Goal: Task Accomplishment & Management: Complete application form

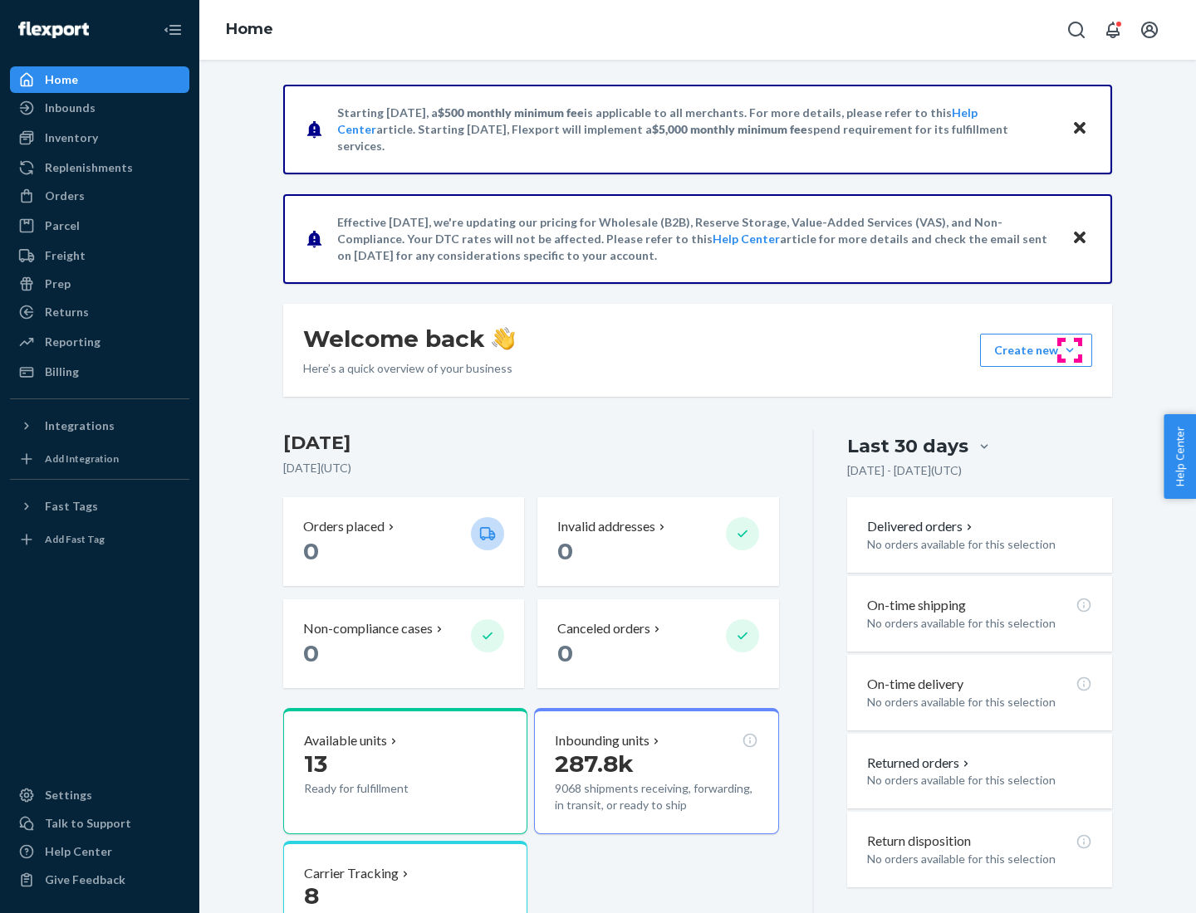
click at [1070, 350] on button "Create new Create new inbound Create new order Create new product" at bounding box center [1036, 350] width 112 height 33
click at [100, 108] on div "Inbounds" at bounding box center [100, 107] width 176 height 23
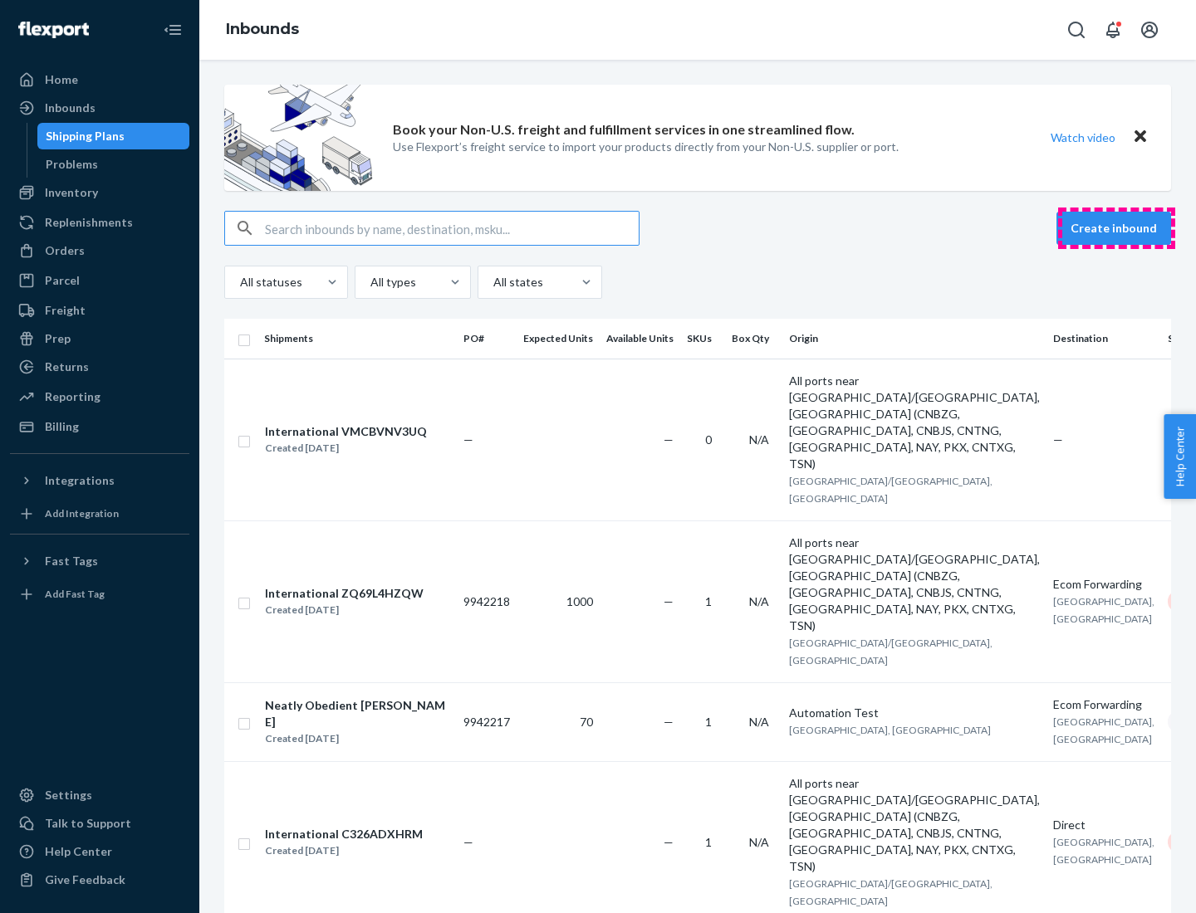
click at [1116, 228] on button "Create inbound" at bounding box center [1113, 228] width 115 height 33
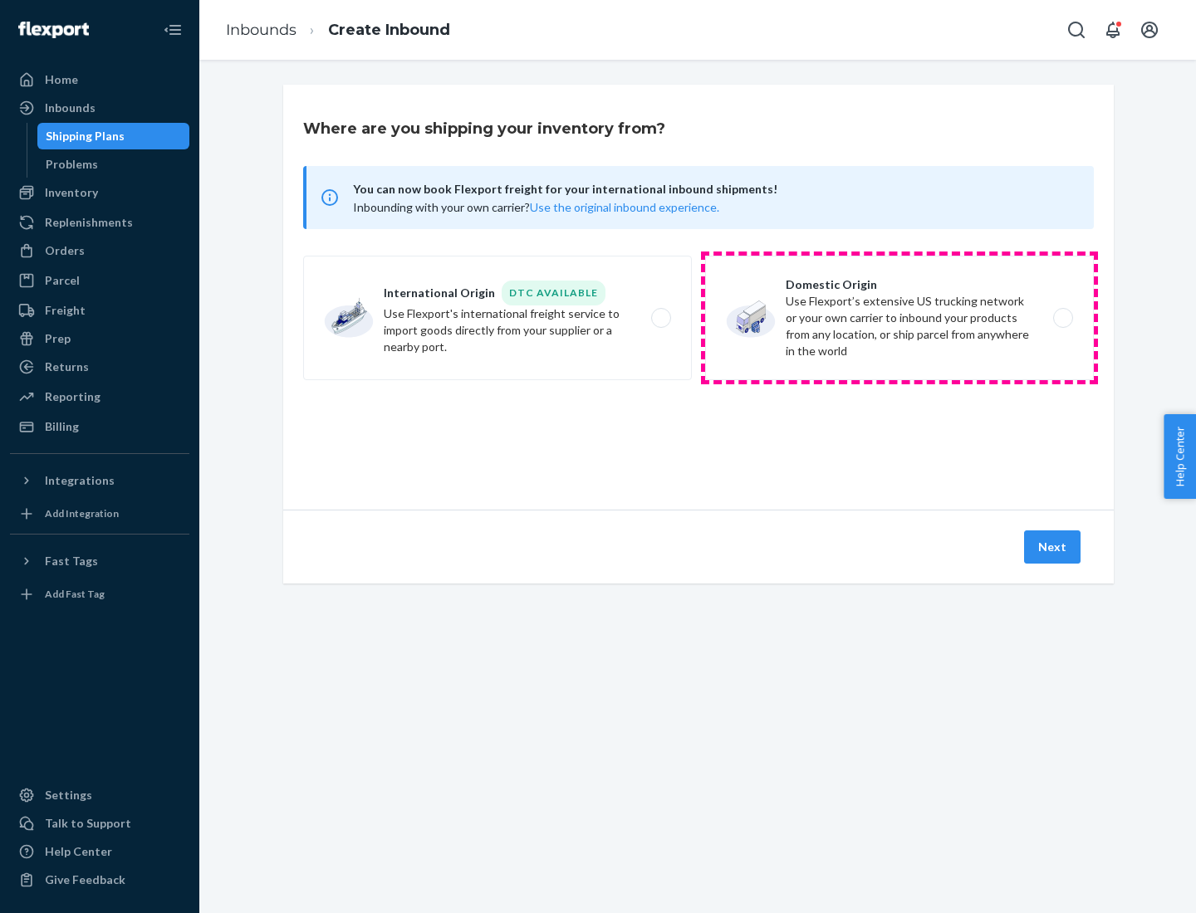
click at [899, 318] on label "Domestic Origin Use Flexport’s extensive US trucking network or your own carrie…" at bounding box center [899, 318] width 389 height 125
click at [1062, 318] on input "Domestic Origin Use Flexport’s extensive US trucking network or your own carrie…" at bounding box center [1067, 318] width 11 height 11
radio input "true"
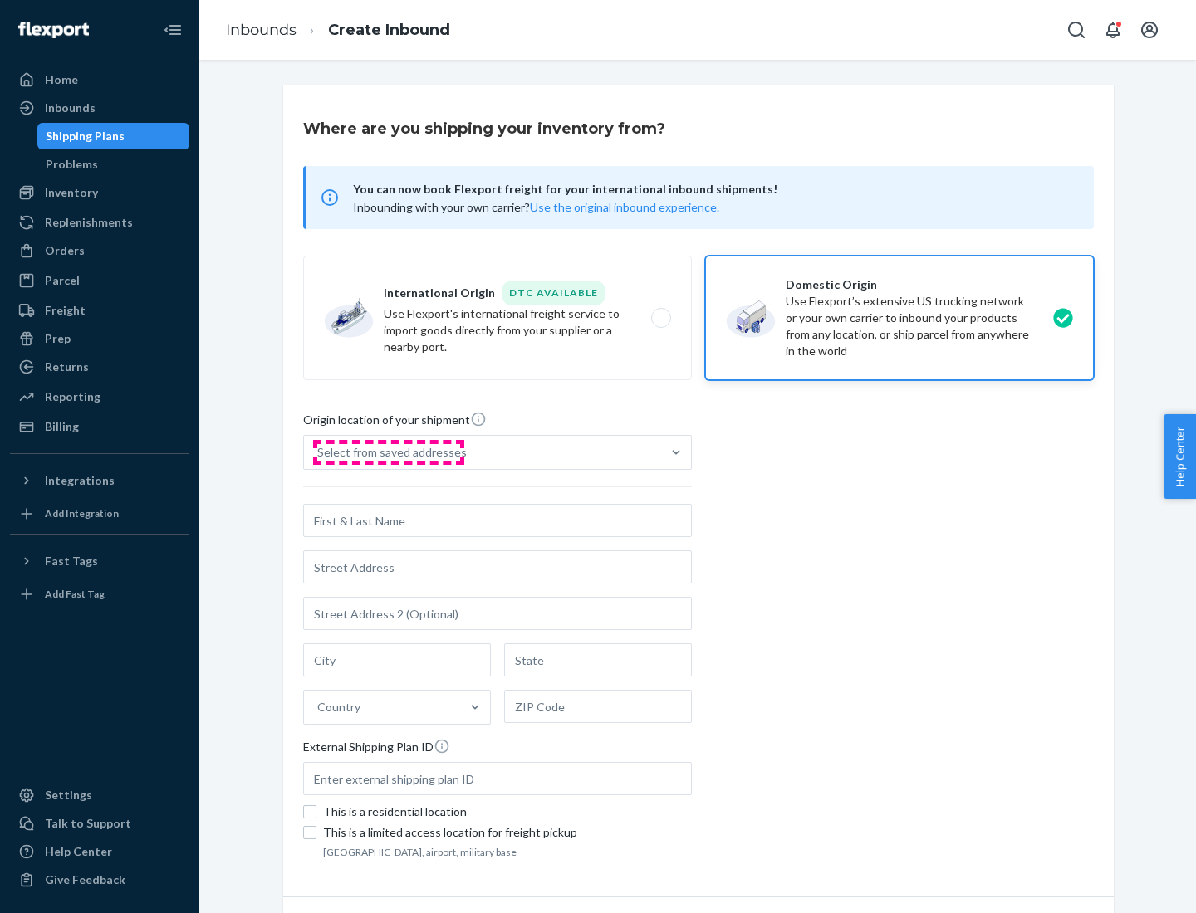
click at [388, 453] on div "Select from saved addresses" at bounding box center [391, 452] width 149 height 17
click at [319, 453] on input "Select from saved addresses" at bounding box center [318, 452] width 2 height 17
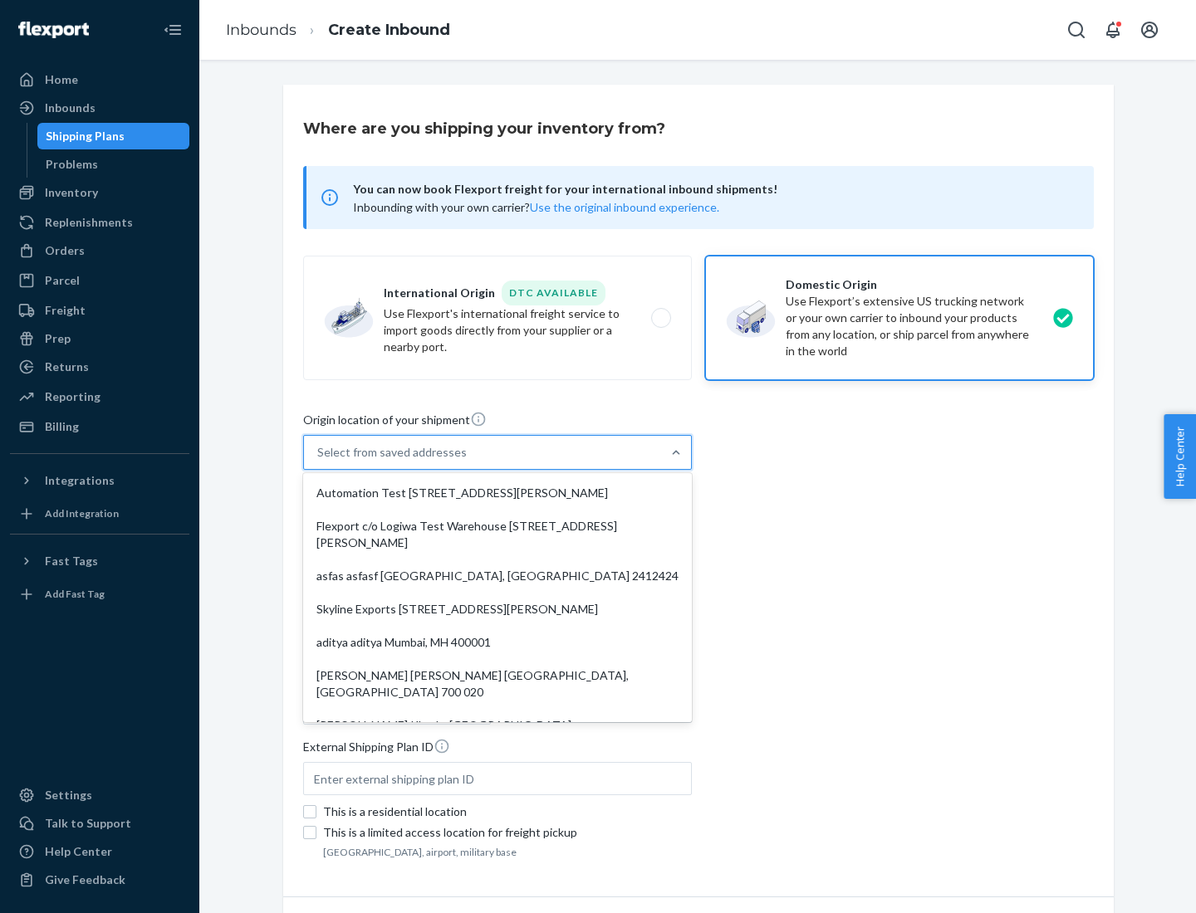
scroll to position [7, 0]
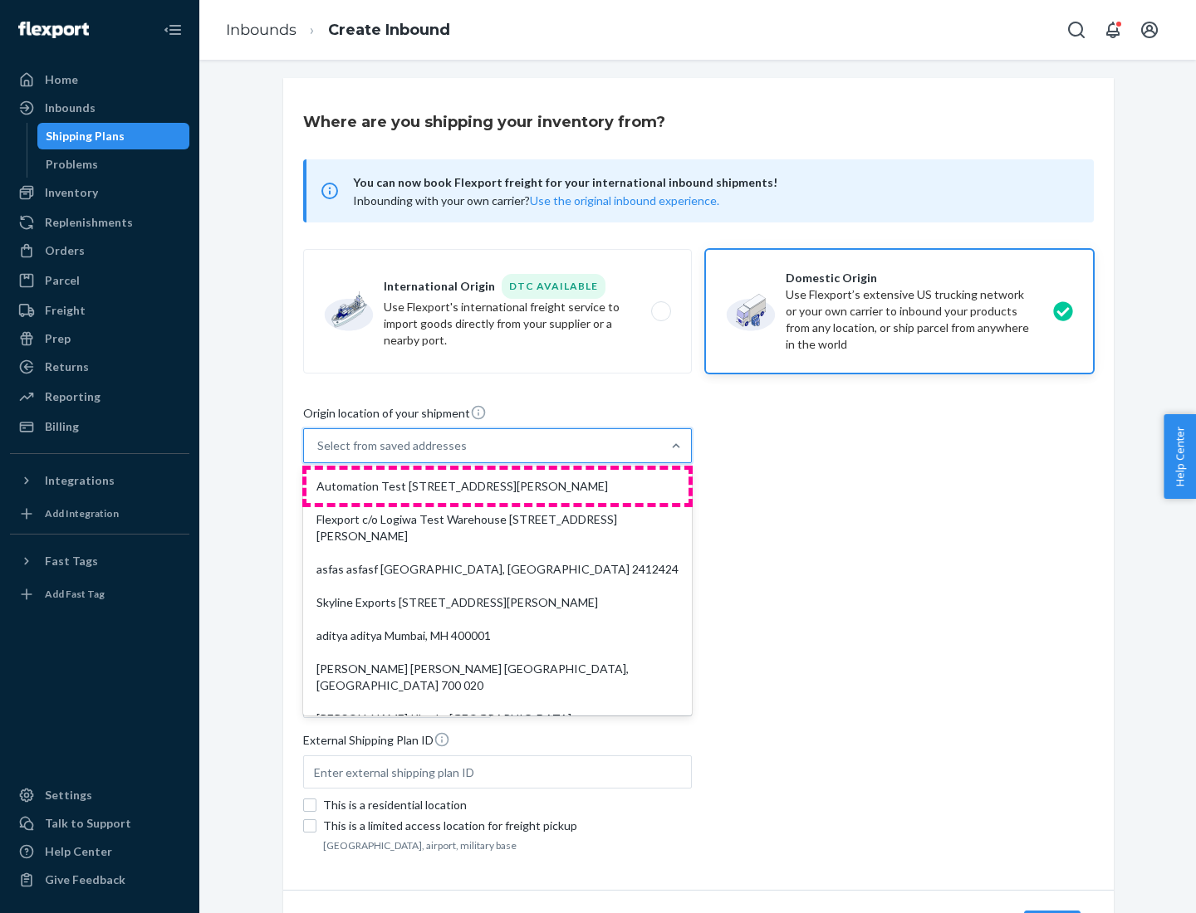
click at [497, 487] on div "Automation Test [STREET_ADDRESS][PERSON_NAME]" at bounding box center [497, 486] width 382 height 33
click at [319, 454] on input "option Automation Test [STREET_ADDRESS][PERSON_NAME]. 9 results available. Use …" at bounding box center [318, 446] width 2 height 17
type input "Automation Test"
type input "9th Floor"
type input "[GEOGRAPHIC_DATA]"
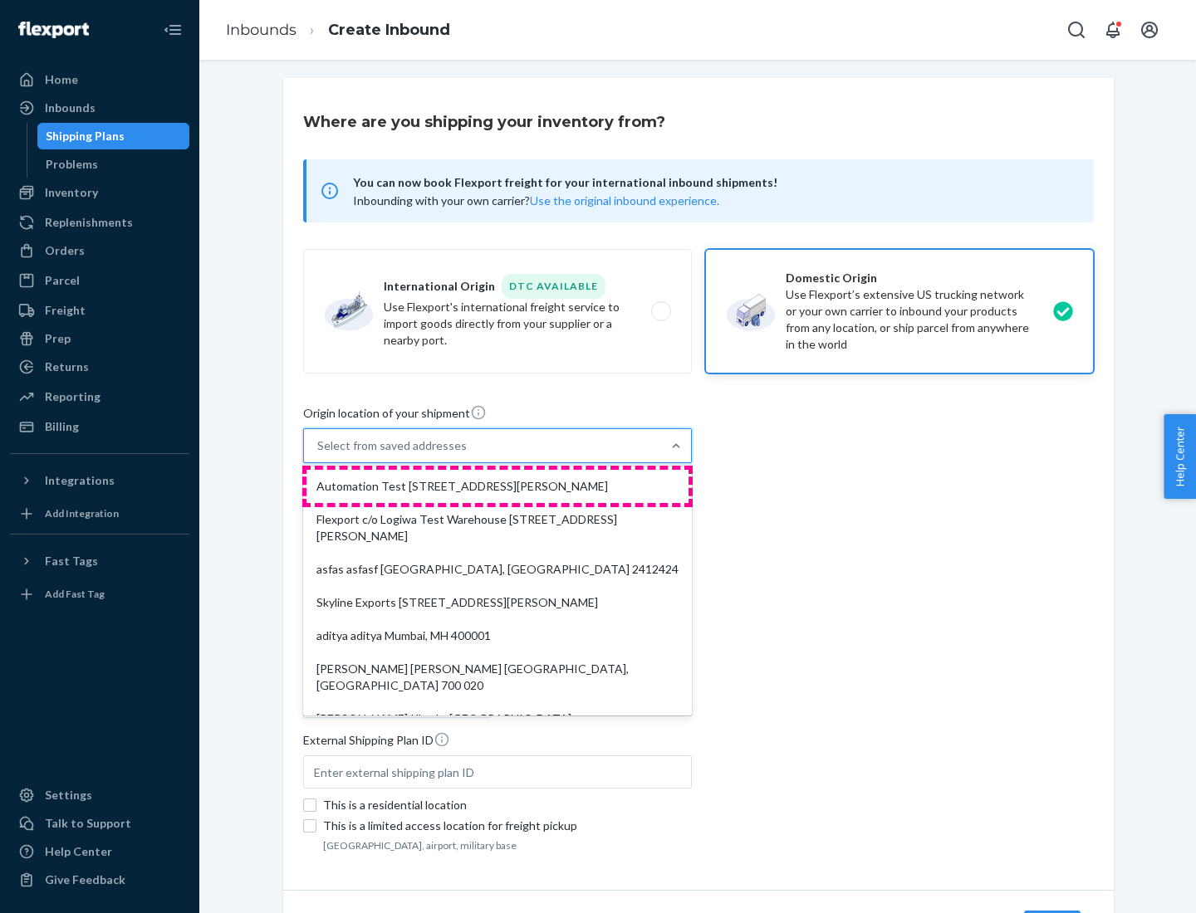
type input "CA"
type input "94104"
type input "[STREET_ADDRESS][PERSON_NAME]"
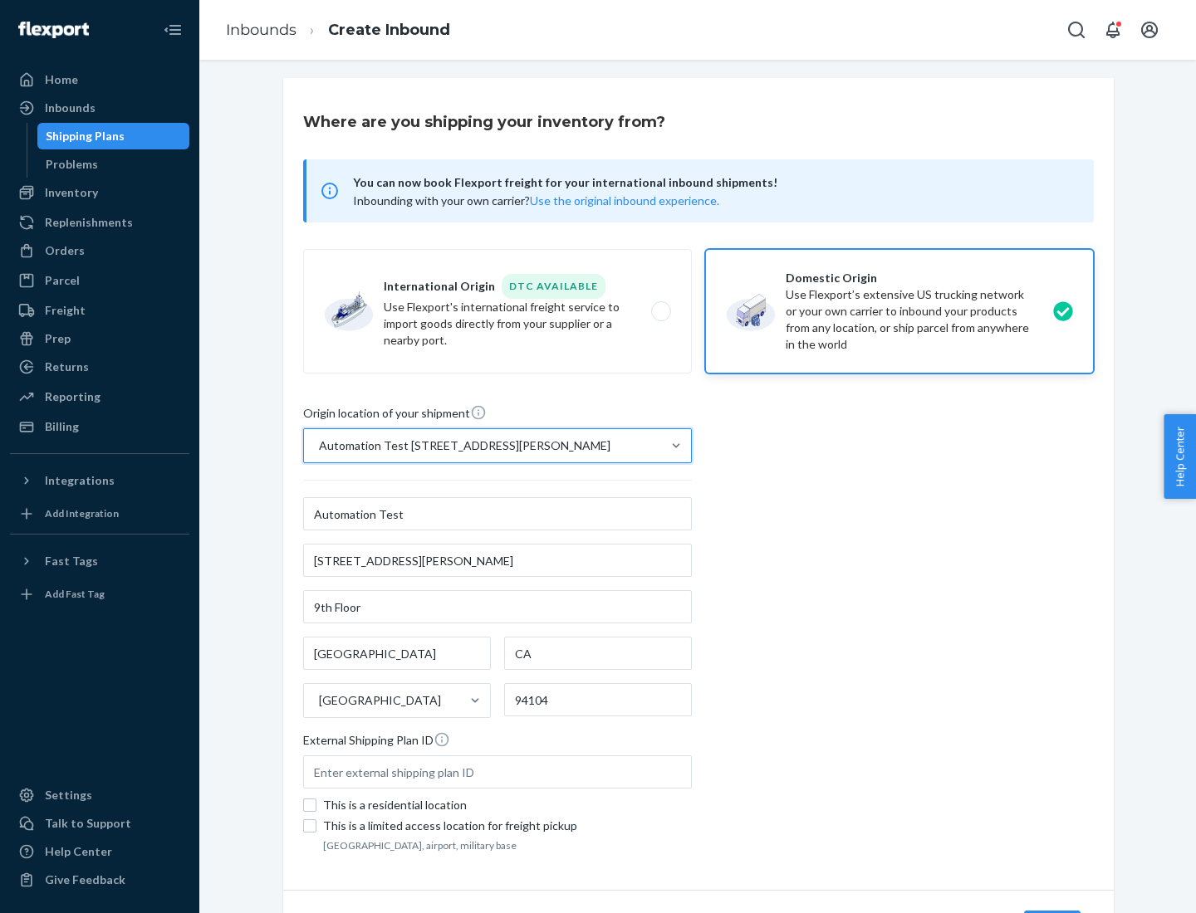
scroll to position [97, 0]
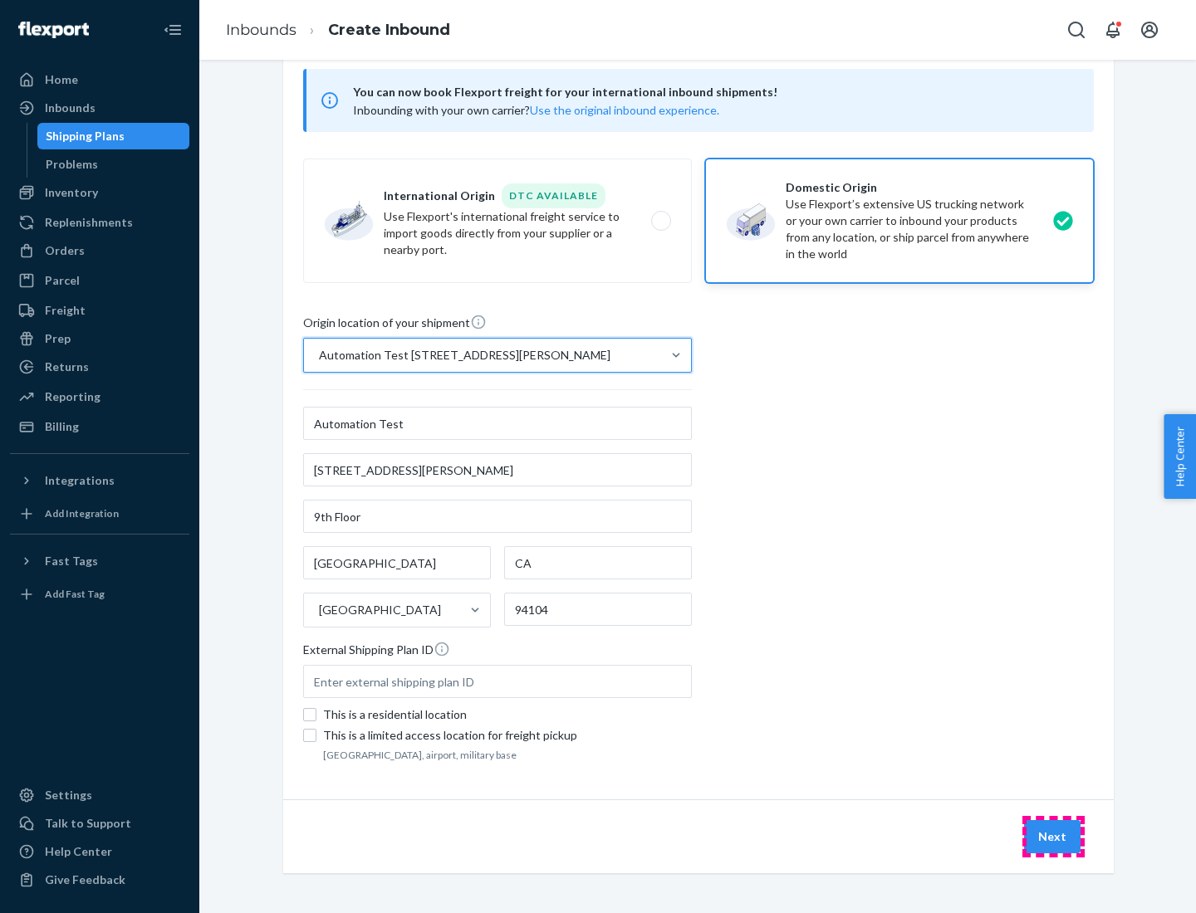
click at [1053, 837] on button "Next" at bounding box center [1052, 836] width 56 height 33
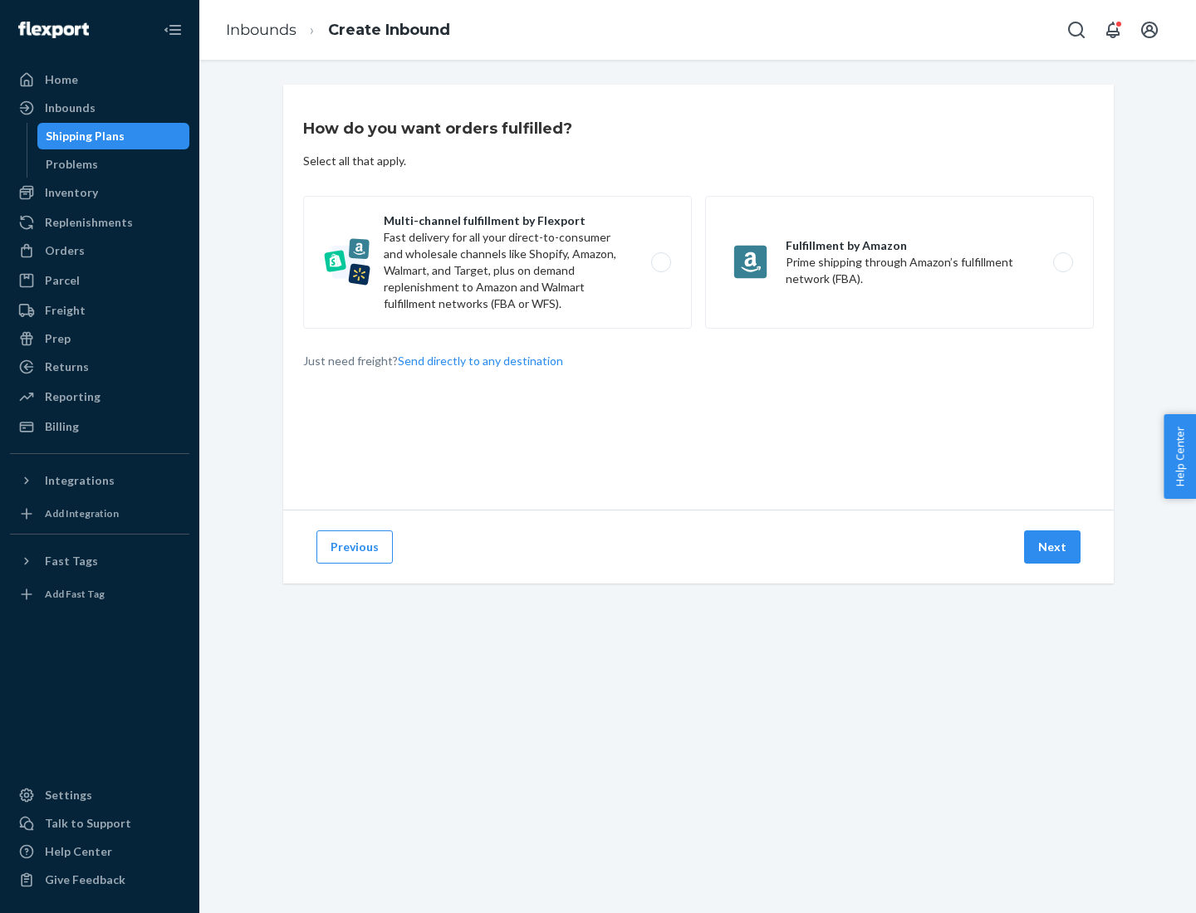
click at [497, 262] on label "Multi-channel fulfillment by Flexport Fast delivery for all your direct-to-cons…" at bounding box center [497, 262] width 389 height 133
click at [660, 262] on input "Multi-channel fulfillment by Flexport Fast delivery for all your direct-to-cons…" at bounding box center [665, 262] width 11 height 11
radio input "true"
click at [1053, 547] on button "Next" at bounding box center [1052, 547] width 56 height 33
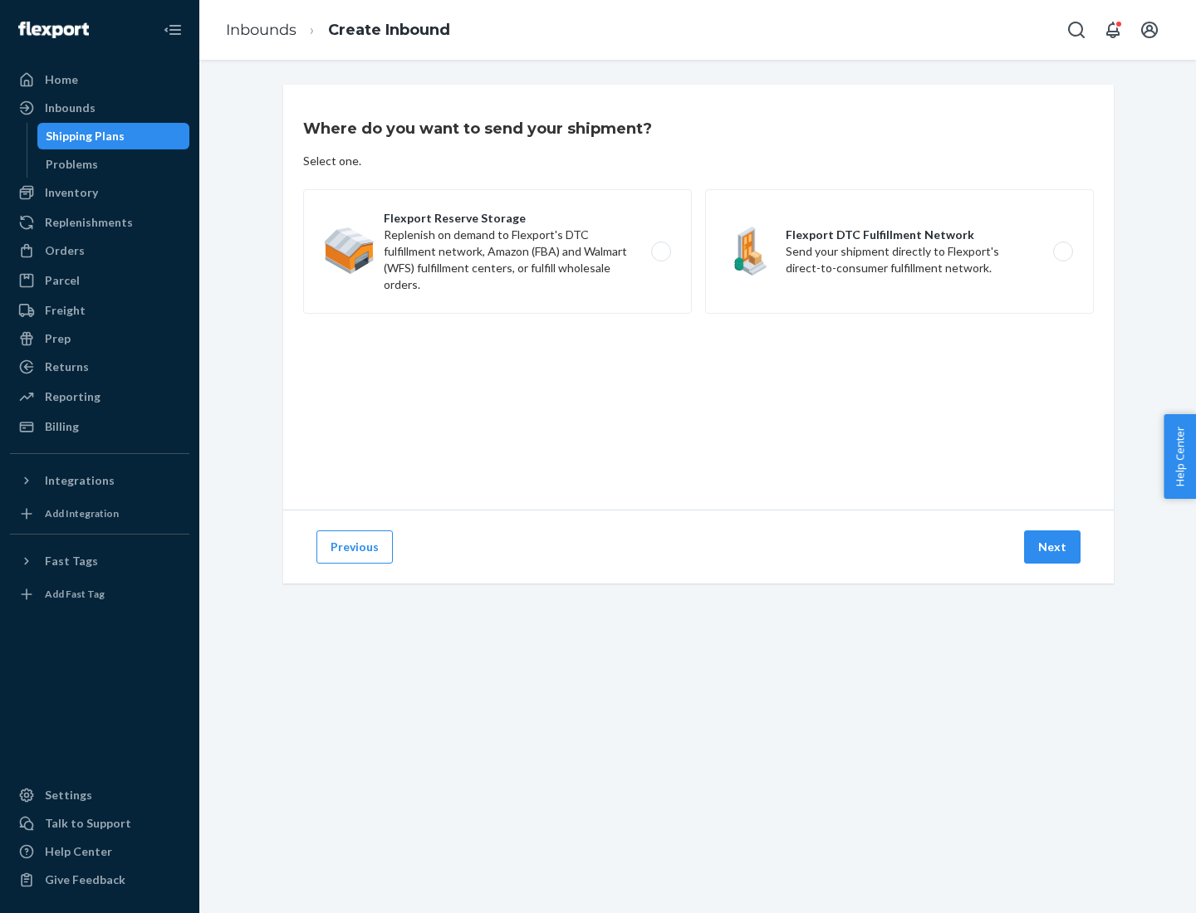
click at [899, 252] on label "Flexport DTC Fulfillment Network Send your shipment directly to Flexport's dire…" at bounding box center [899, 251] width 389 height 125
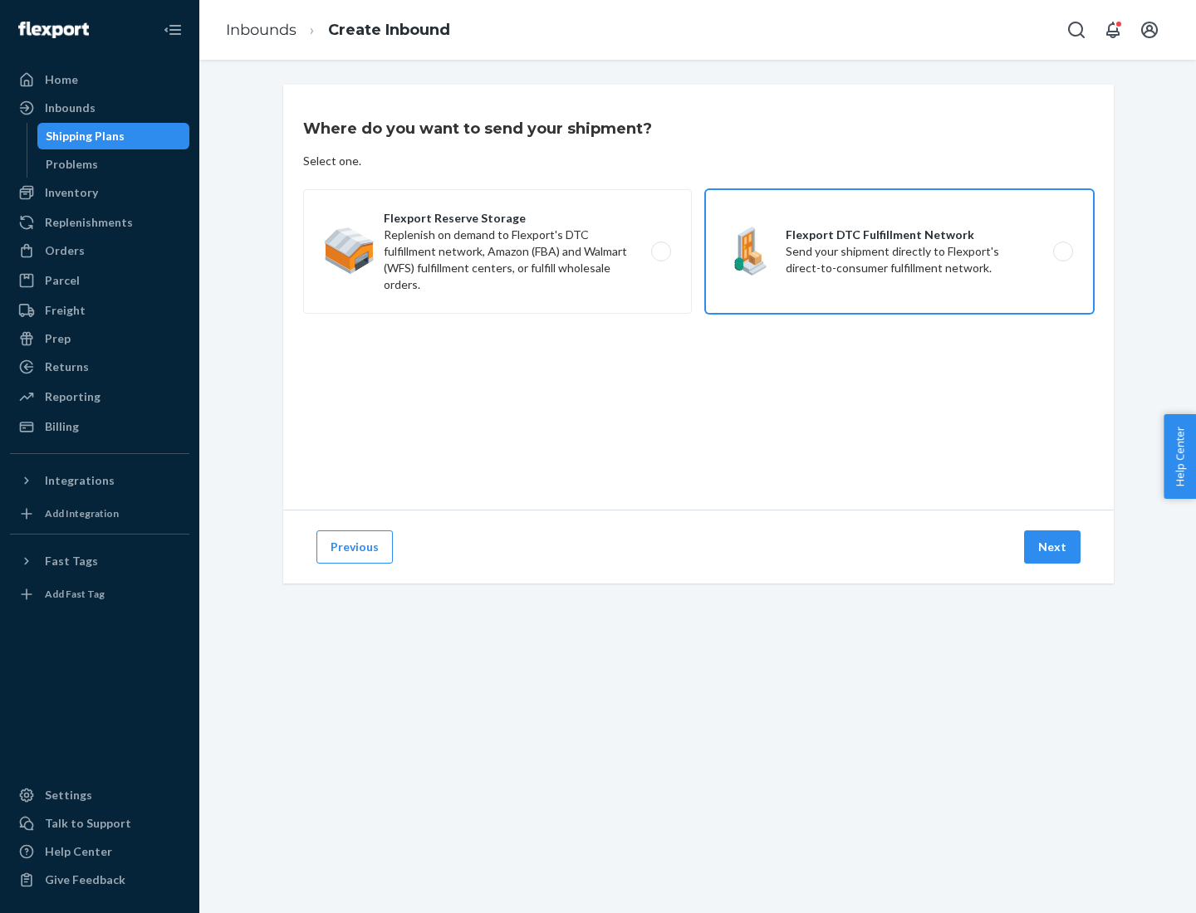
click at [1062, 252] on input "Flexport DTC Fulfillment Network Send your shipment directly to Flexport's dire…" at bounding box center [1067, 252] width 11 height 11
radio input "true"
click at [1053, 547] on button "Next" at bounding box center [1052, 547] width 56 height 33
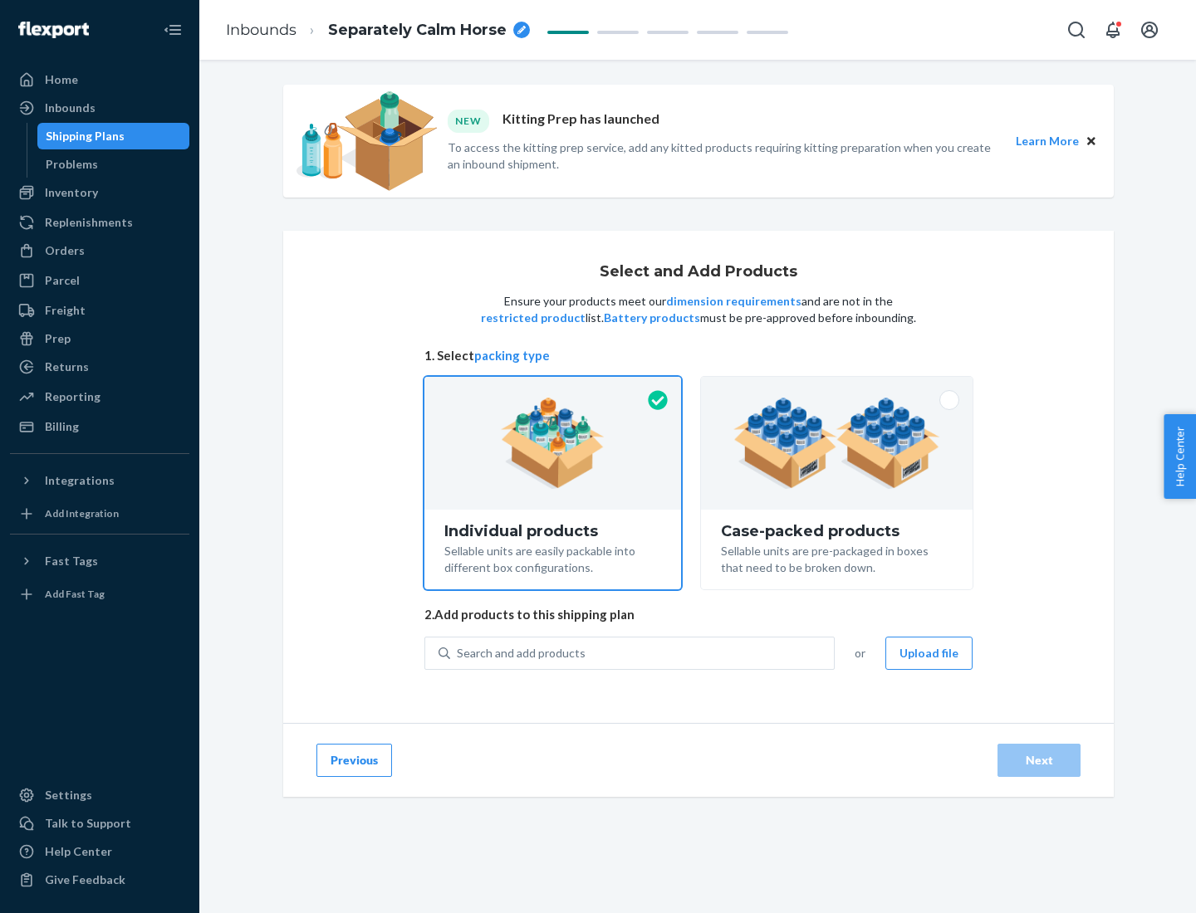
click at [837, 443] on img at bounding box center [836, 443] width 207 height 91
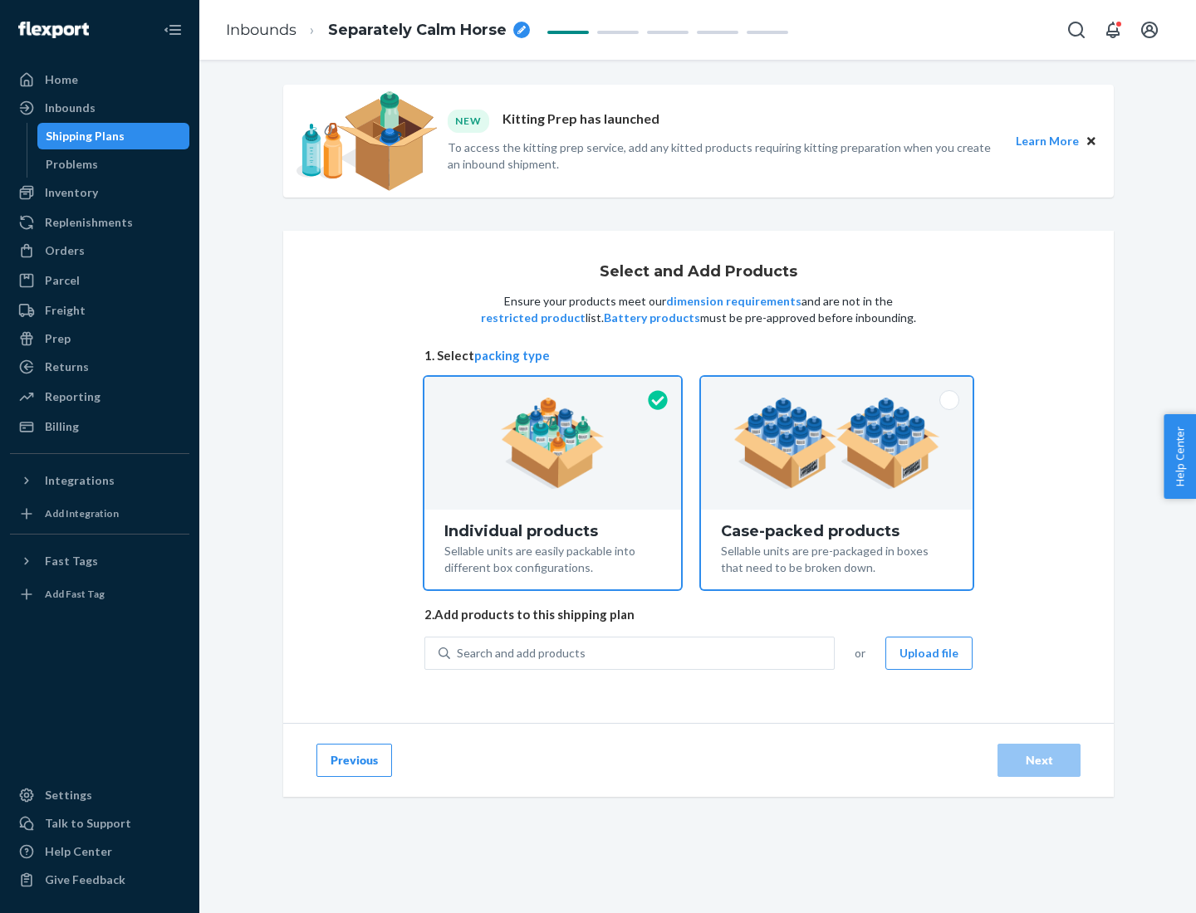
click at [837, 388] on input "Case-packed products Sellable units are pre-packaged in boxes that need to be b…" at bounding box center [836, 382] width 11 height 11
radio input "true"
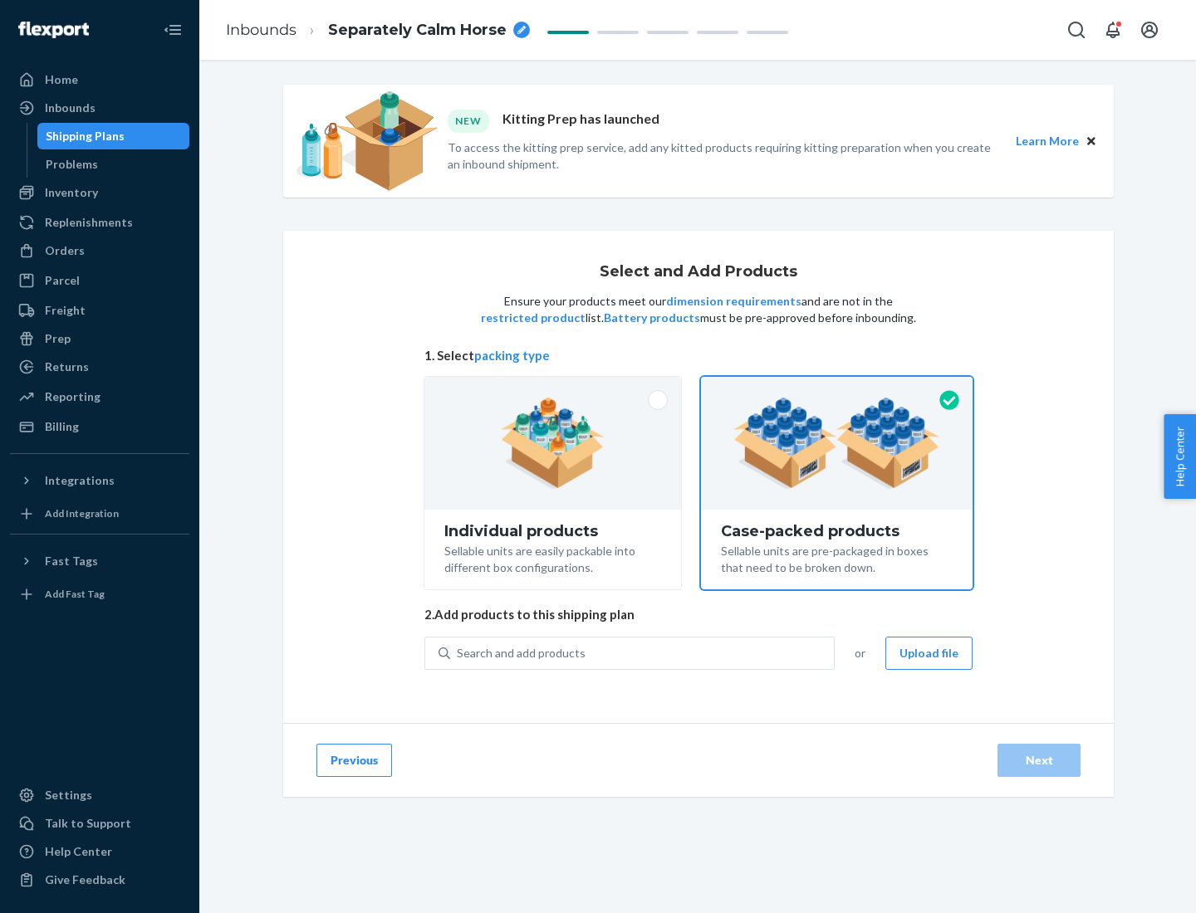
radio input "false"
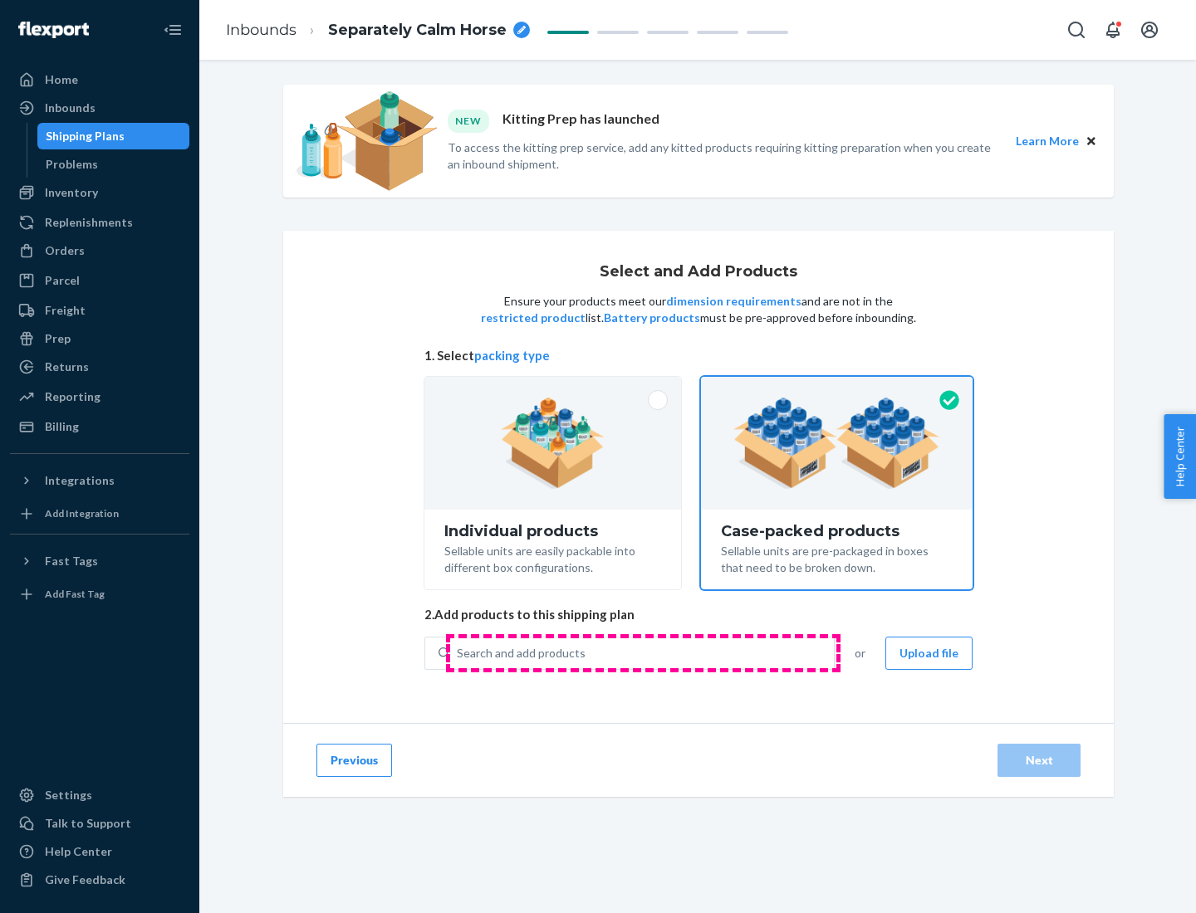
click at [643, 653] on div "Search and add products" at bounding box center [642, 654] width 384 height 30
click at [458, 653] on input "Search and add products" at bounding box center [458, 653] width 2 height 17
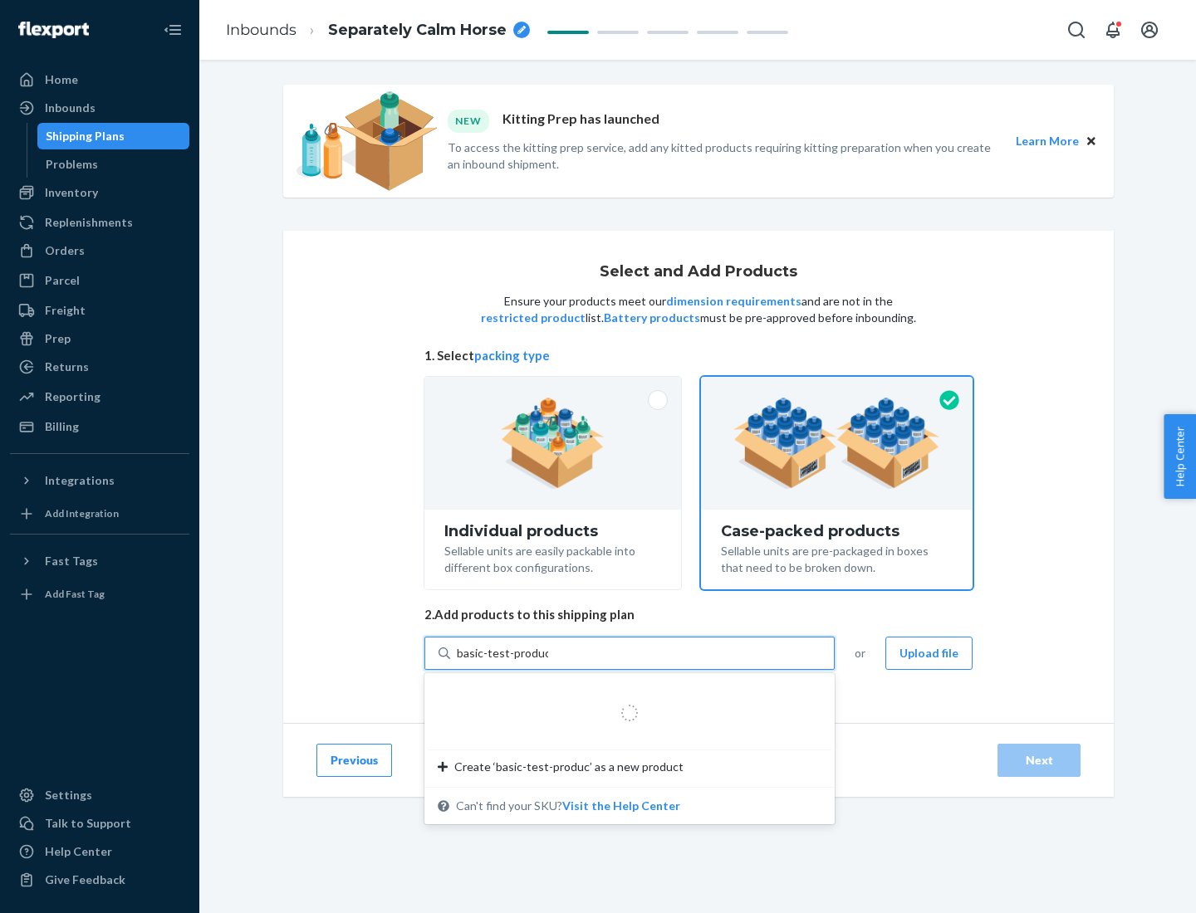
type input "basic-test-product-1"
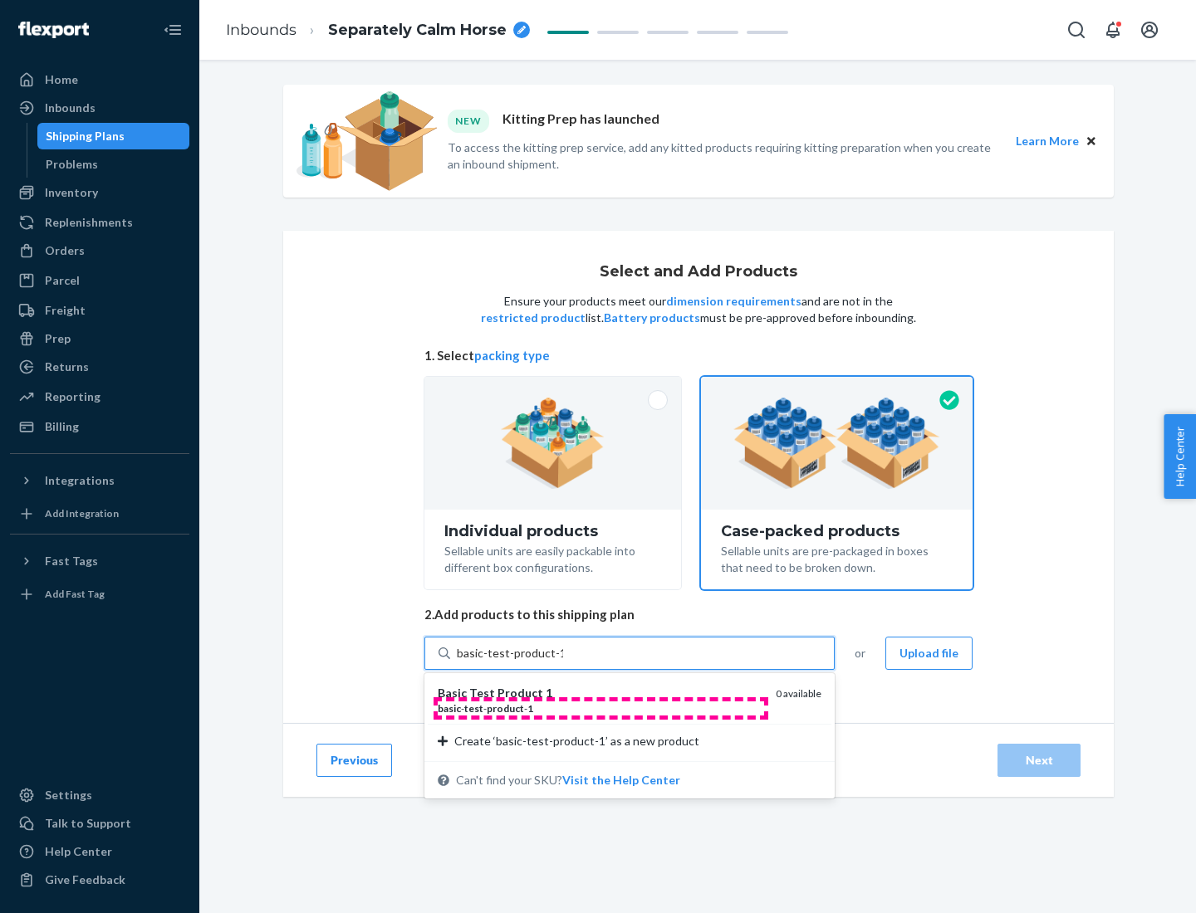
click at [600, 708] on div "basic - test - product - 1" at bounding box center [600, 709] width 325 height 14
click at [563, 662] on input "basic-test-product-1" at bounding box center [510, 653] width 106 height 17
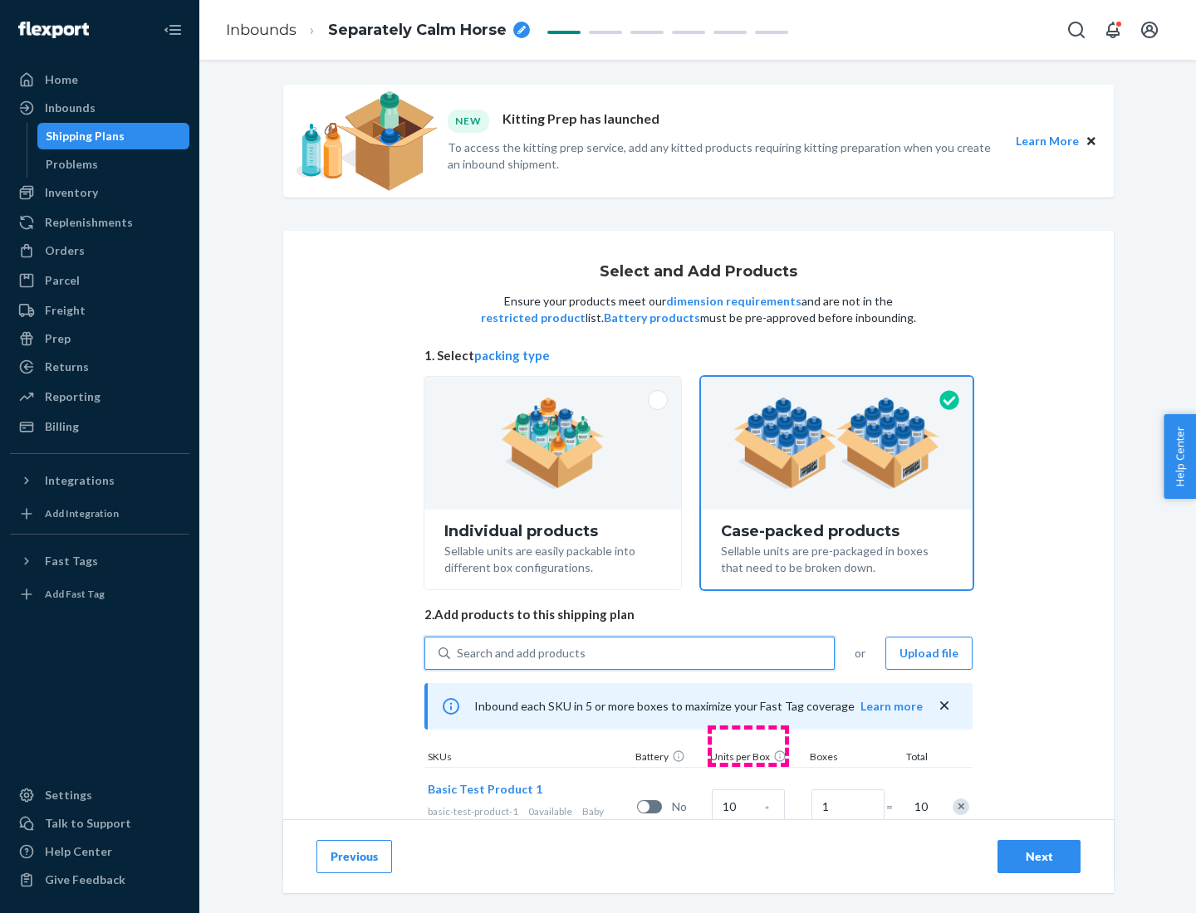
scroll to position [60, 0]
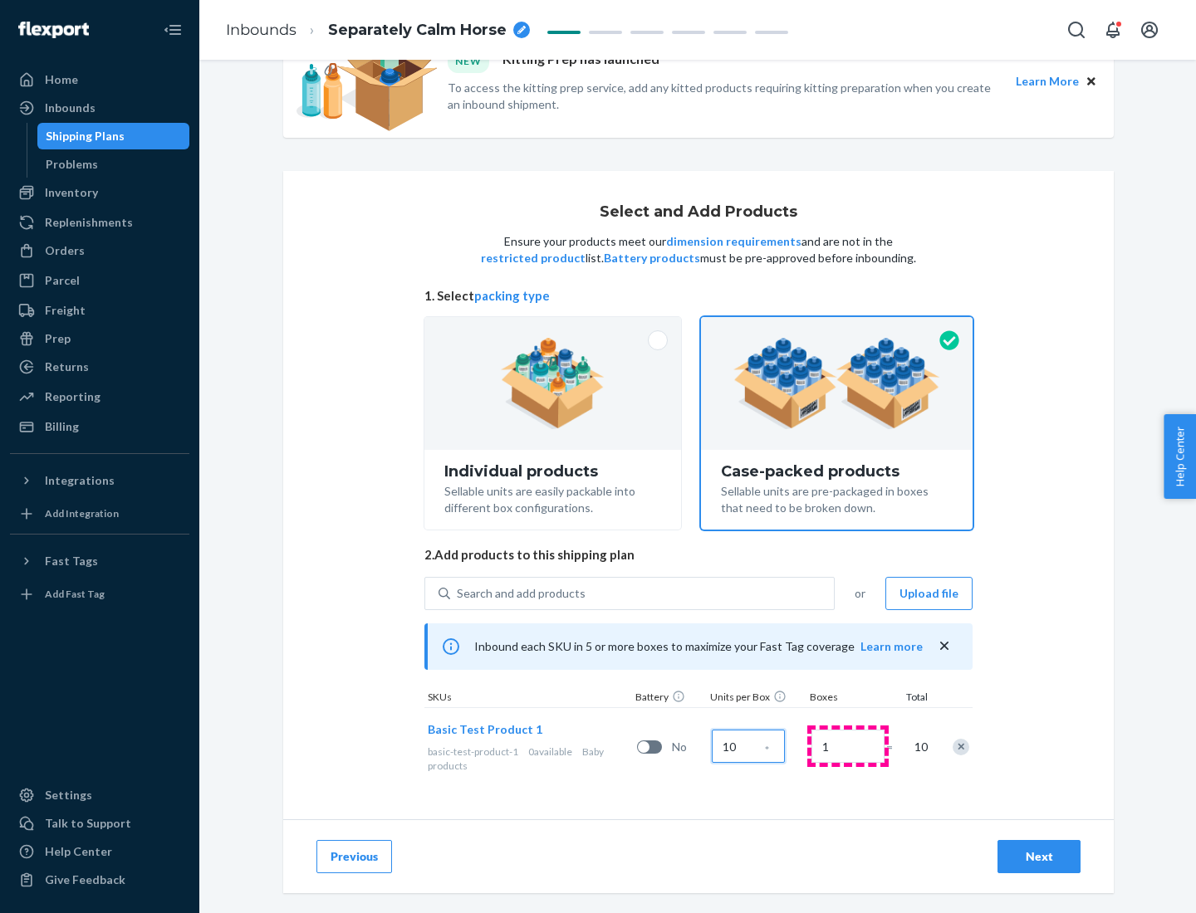
type input "10"
type input "7"
click at [1039, 857] on div "Next" at bounding box center [1038, 857] width 55 height 17
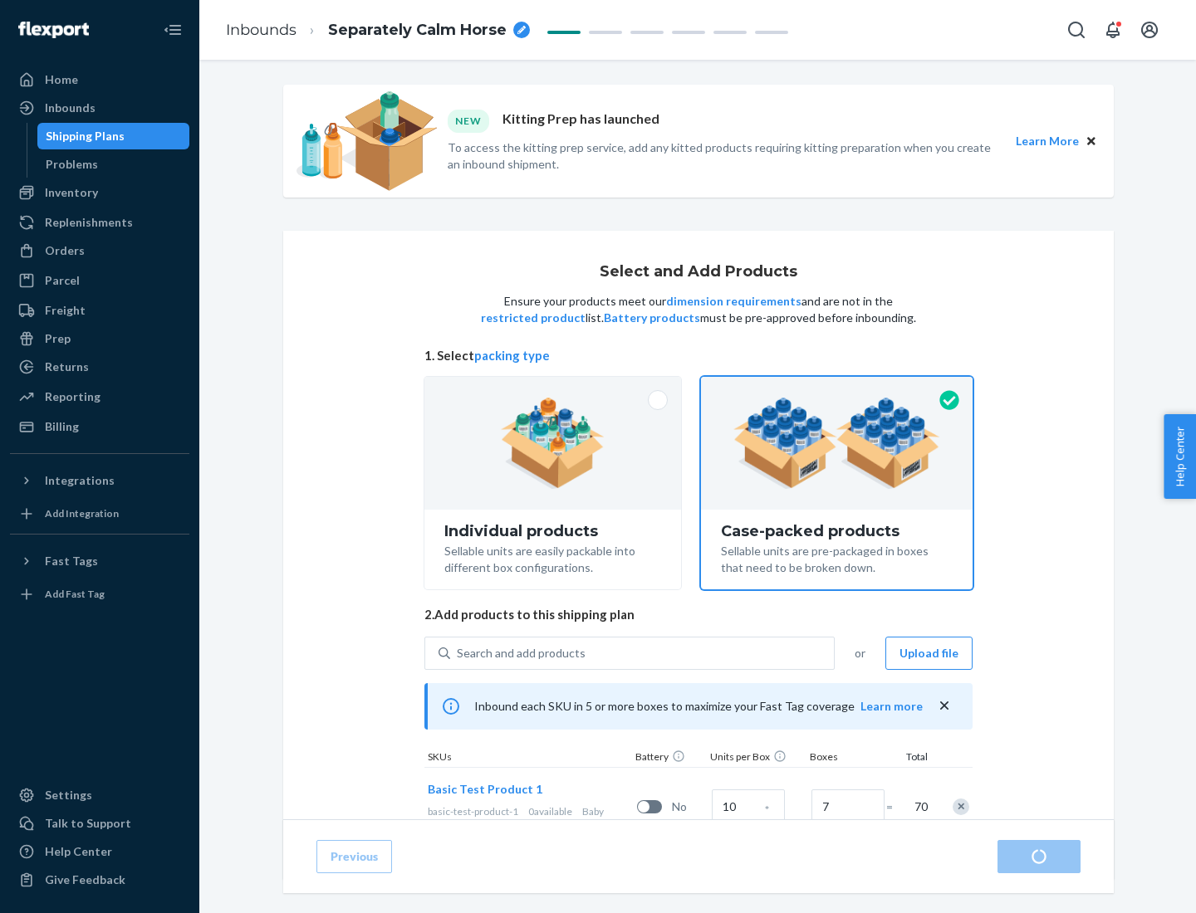
radio input "true"
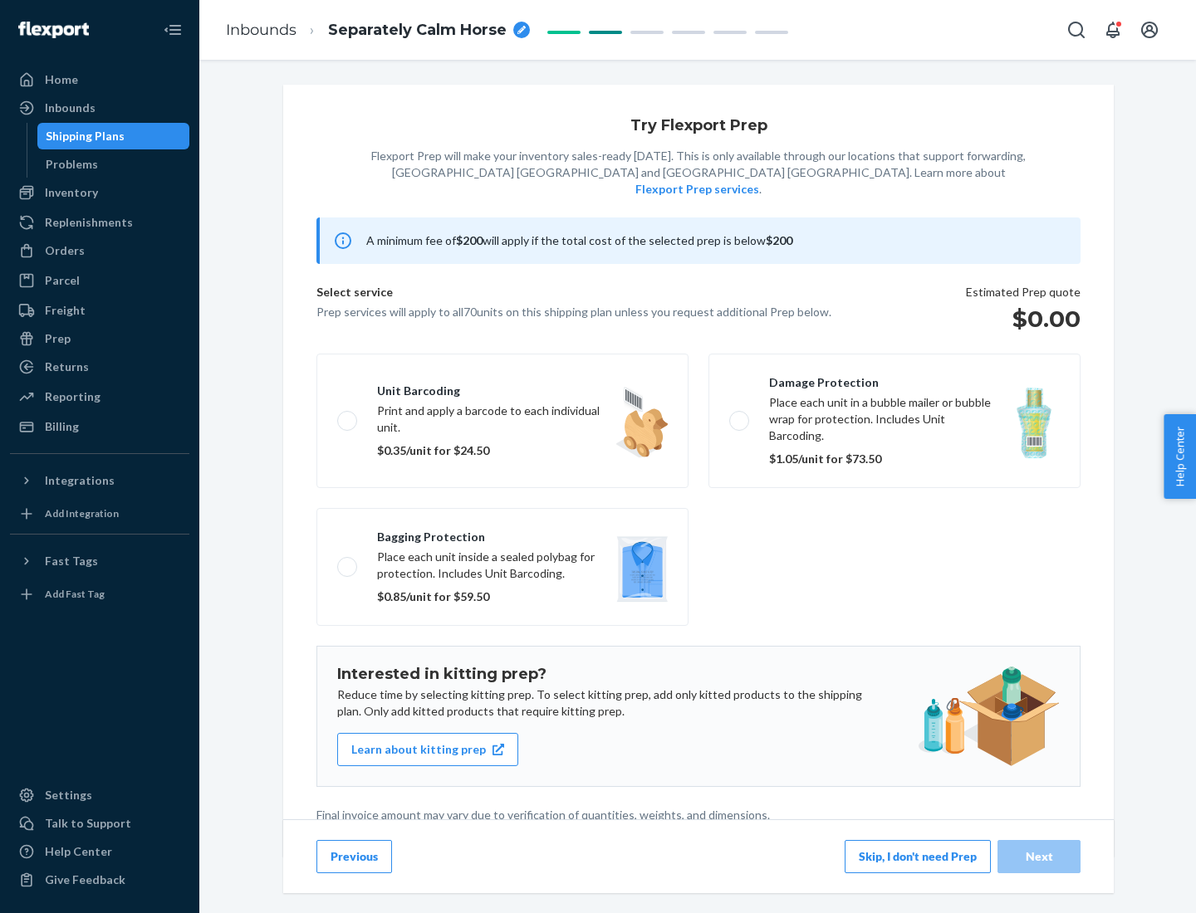
scroll to position [4, 0]
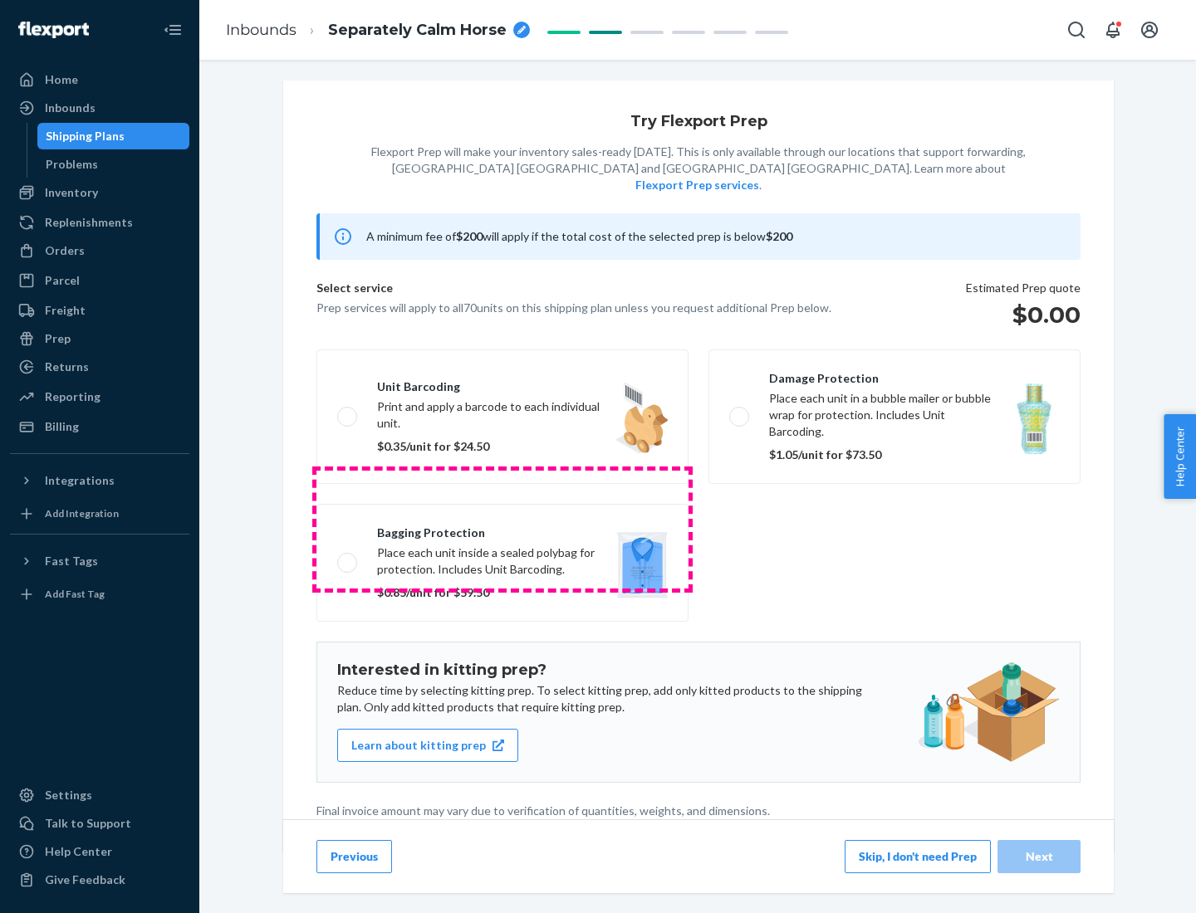
click at [502, 529] on label "Bagging protection Place each unit inside a sealed polybag for protection. Incl…" at bounding box center [502, 563] width 372 height 118
click at [348, 557] on input "Bagging protection Place each unit inside a sealed polybag for protection. Incl…" at bounding box center [342, 562] width 11 height 11
checkbox input "true"
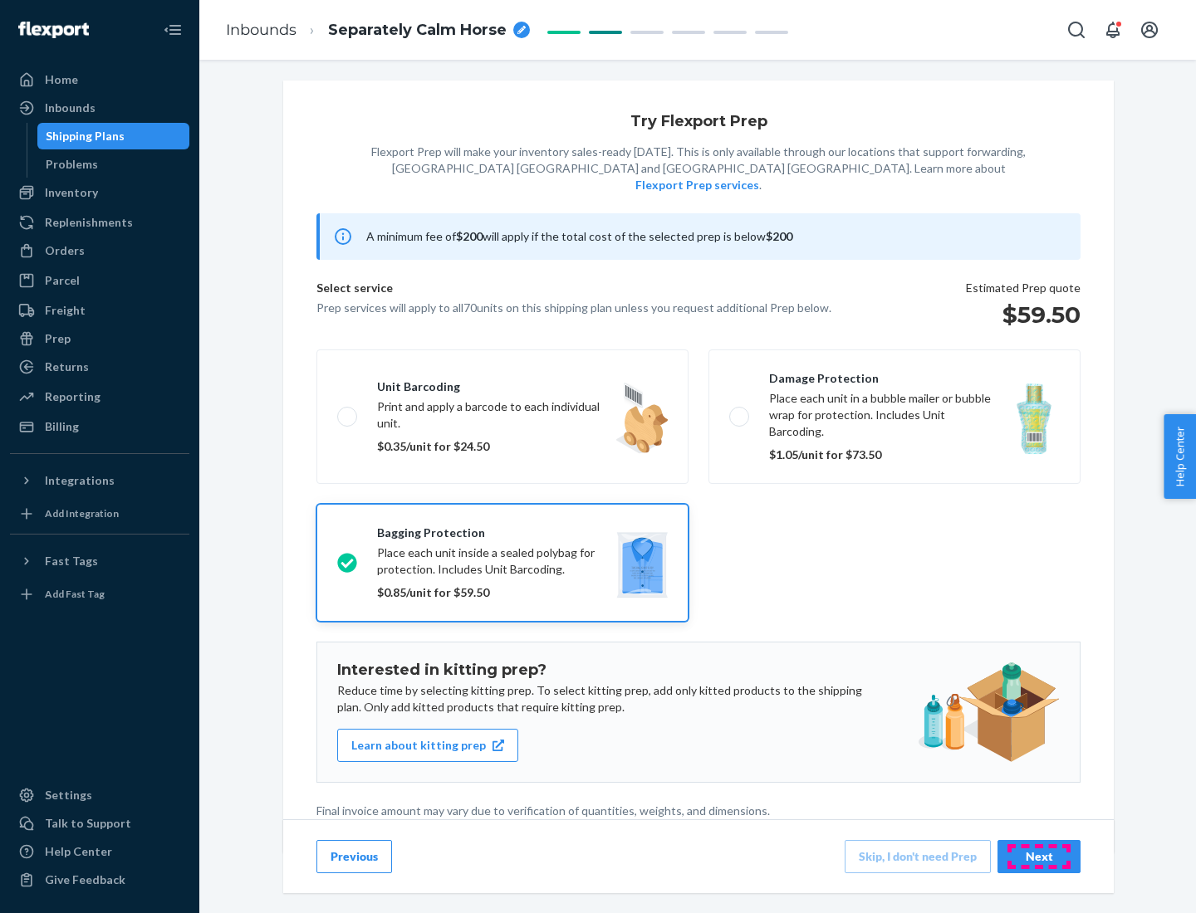
click at [1039, 856] on div "Next" at bounding box center [1038, 857] width 55 height 17
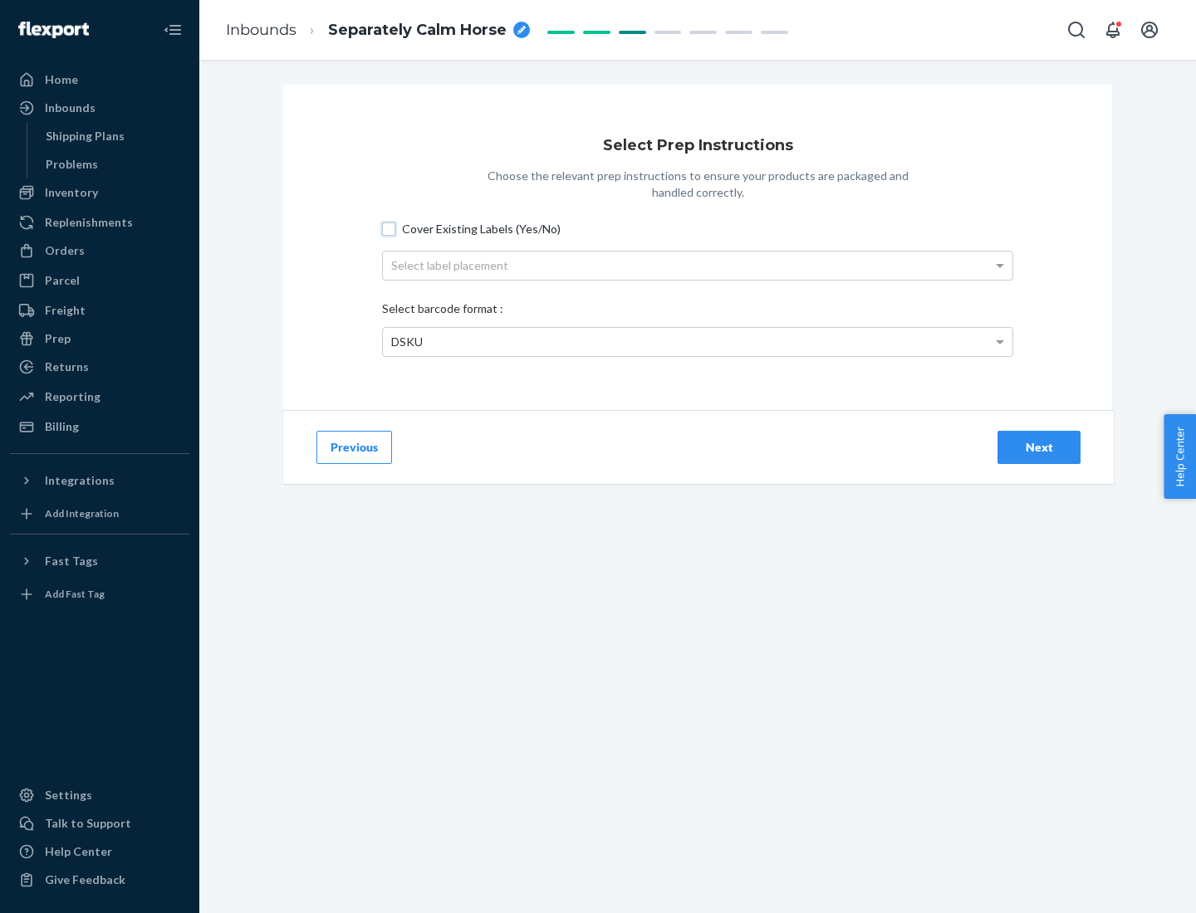
click at [389, 228] on input "Cover Existing Labels (Yes/No)" at bounding box center [388, 229] width 13 height 13
checkbox input "true"
click at [698, 265] on div "Select label placement" at bounding box center [697, 266] width 629 height 28
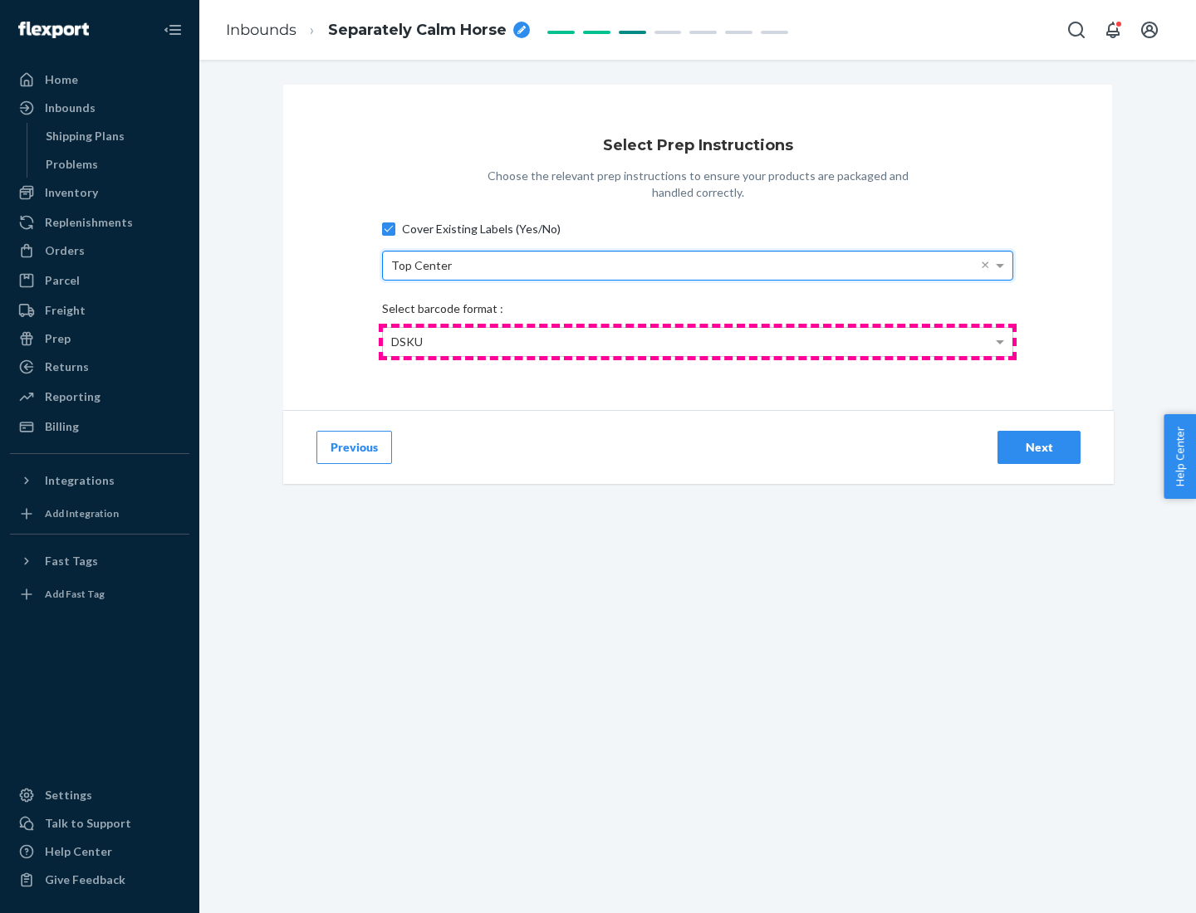
click at [698, 341] on div "DSKU" at bounding box center [697, 342] width 629 height 28
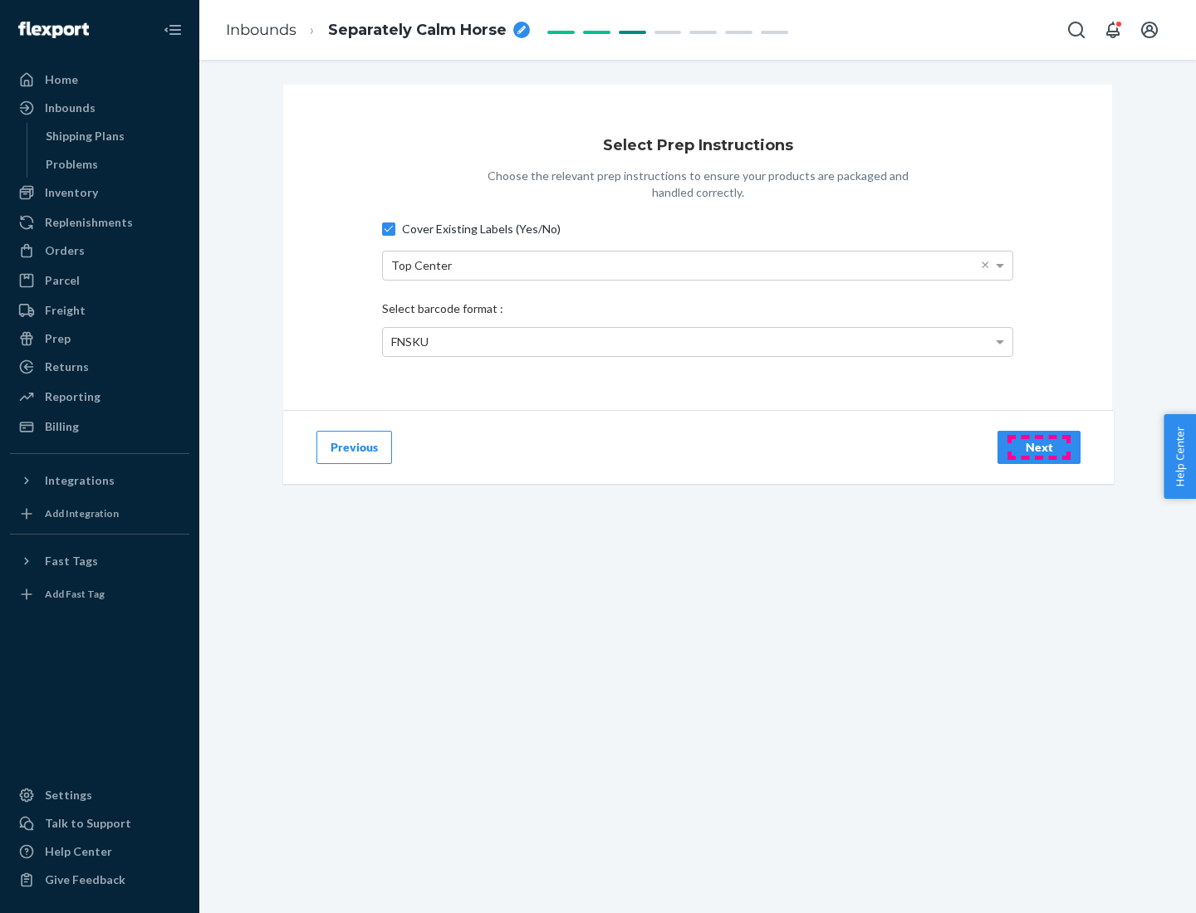
click at [1039, 447] on div "Next" at bounding box center [1038, 447] width 55 height 17
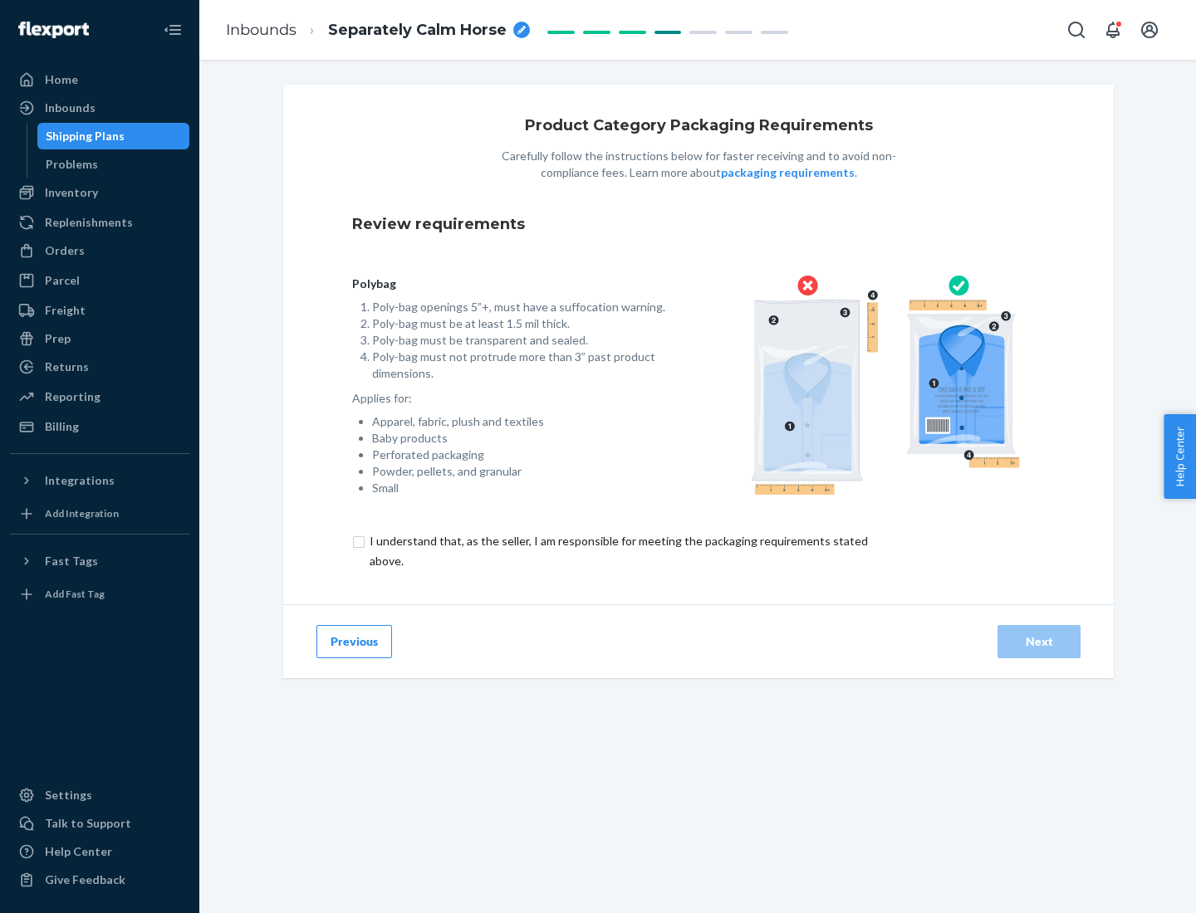
click at [617, 551] on input "checkbox" at bounding box center [628, 551] width 552 height 40
checkbox input "true"
click at [1039, 641] on div "Next" at bounding box center [1038, 642] width 55 height 17
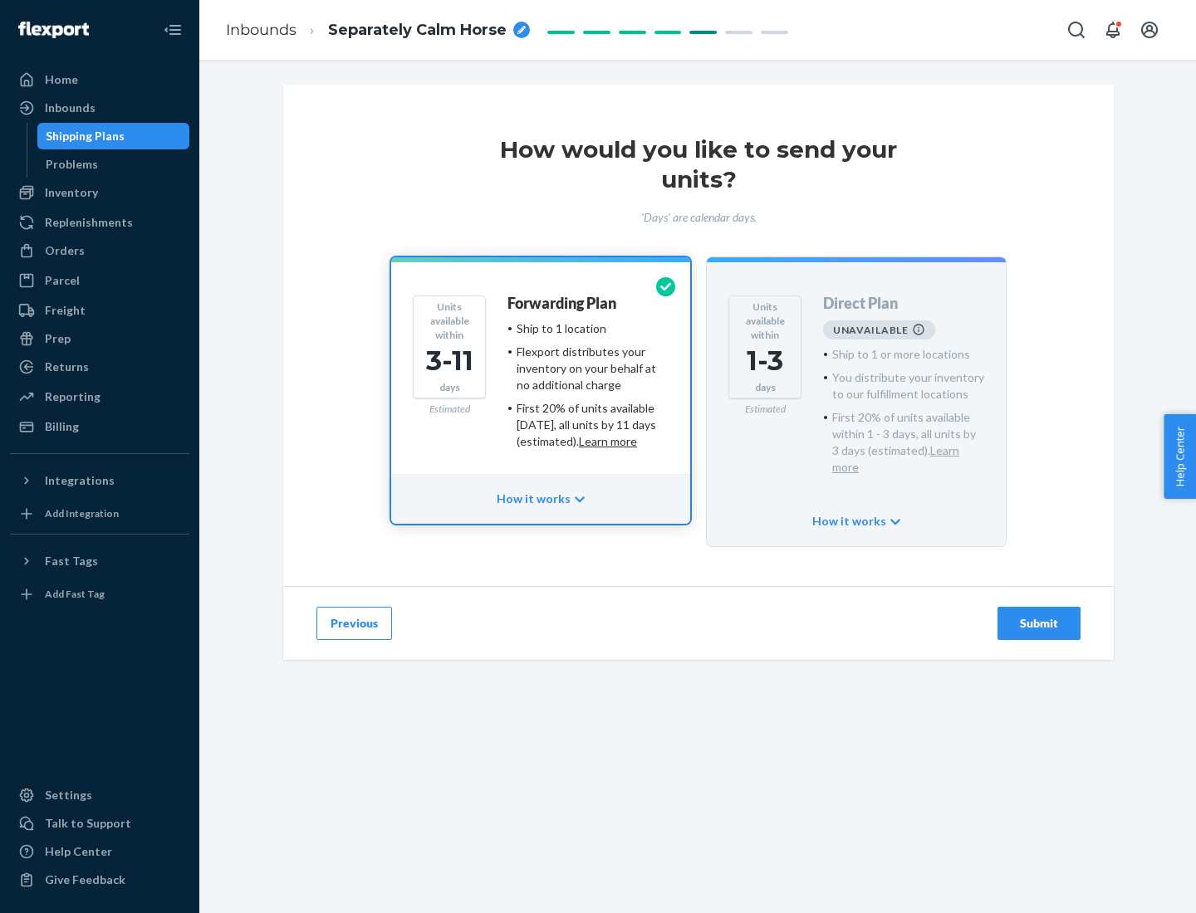
click at [563, 303] on h4 "Forwarding Plan" at bounding box center [561, 304] width 109 height 17
click at [1039, 615] on div "Submit" at bounding box center [1038, 623] width 55 height 17
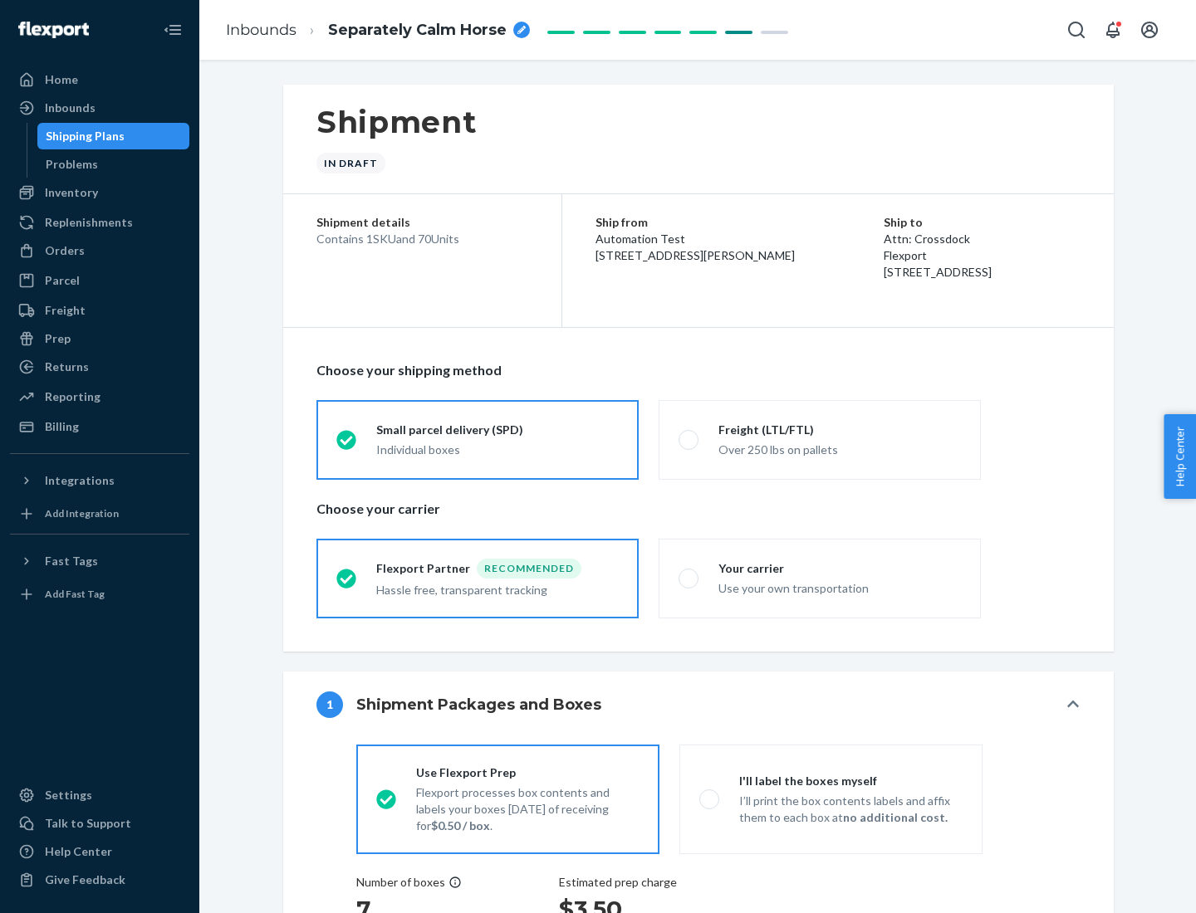
radio input "true"
radio input "false"
radio input "true"
radio input "false"
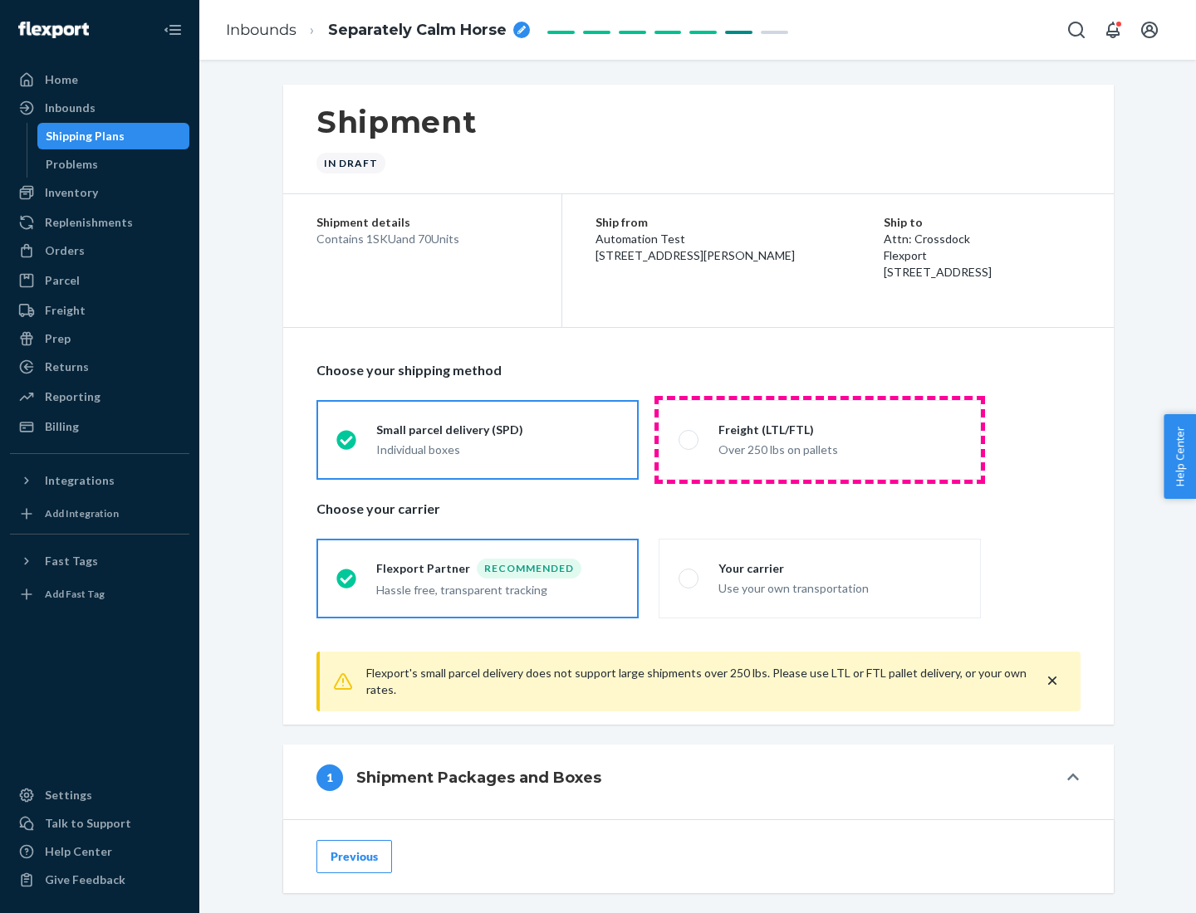
click at [820, 439] on div "Over 250 lbs on pallets" at bounding box center [839, 448] width 242 height 20
click at [689, 439] on input "Freight (LTL/FTL) Over 250 lbs on pallets" at bounding box center [683, 439] width 11 height 11
radio input "true"
radio input "false"
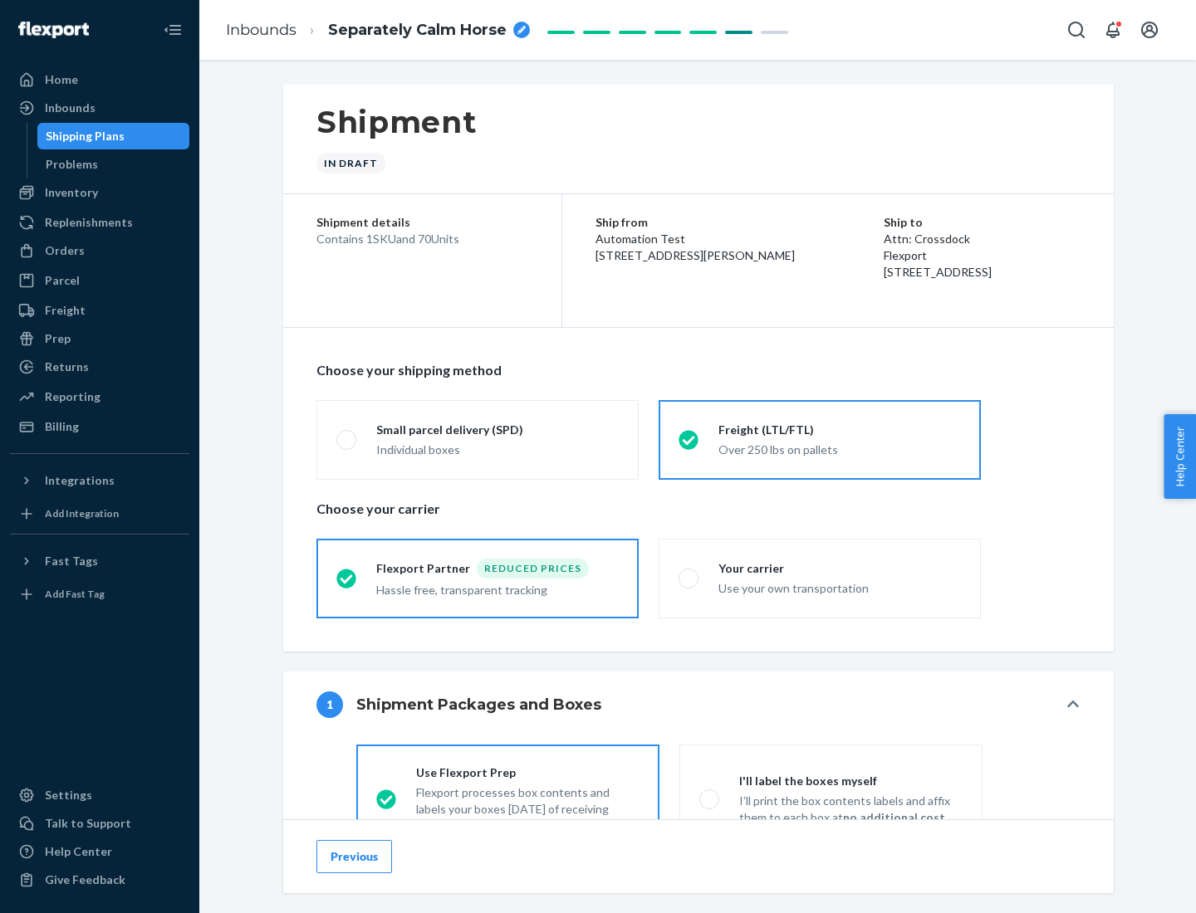
scroll to position [92, 0]
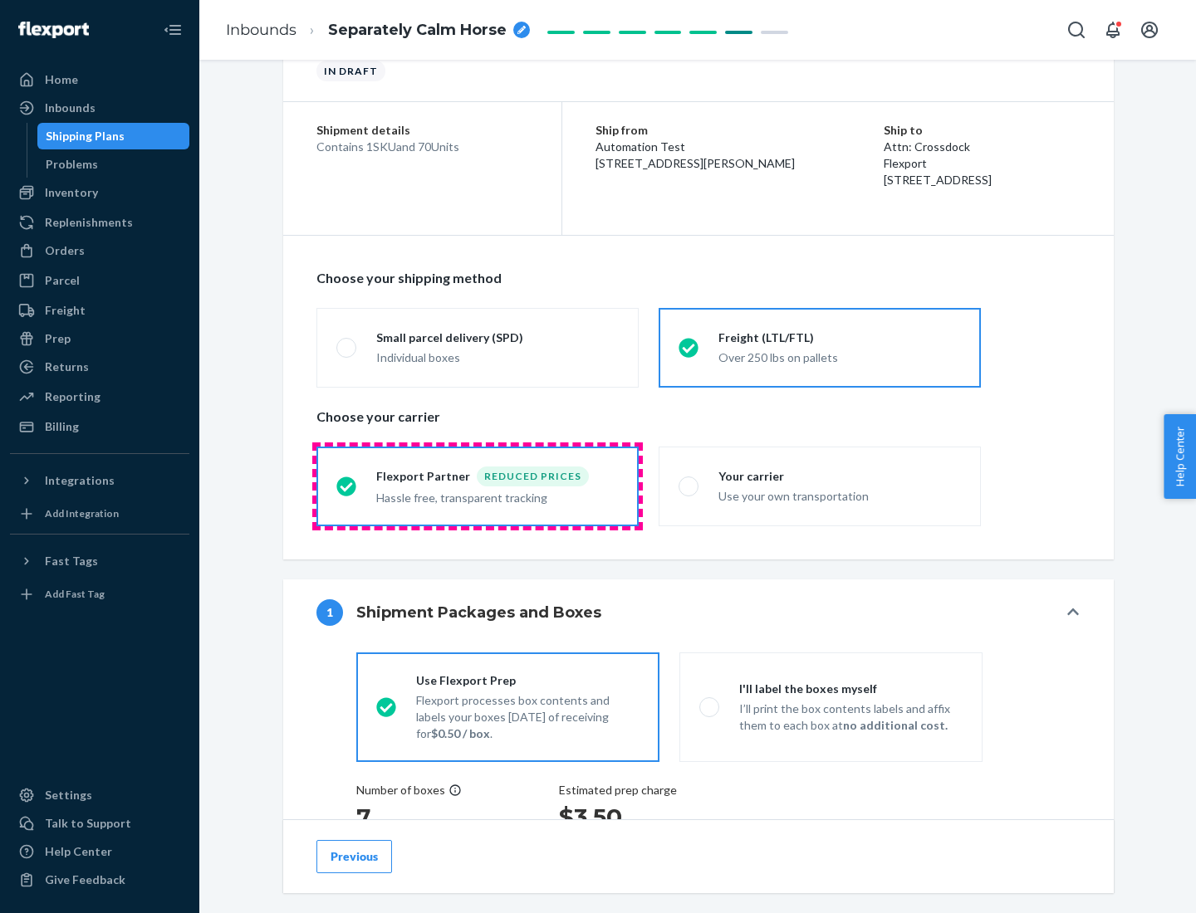
click at [477, 487] on div "Hassle free, transparent tracking" at bounding box center [497, 497] width 242 height 20
click at [347, 486] on input "Flexport Partner Reduced prices Hassle free, transparent tracking" at bounding box center [341, 486] width 11 height 11
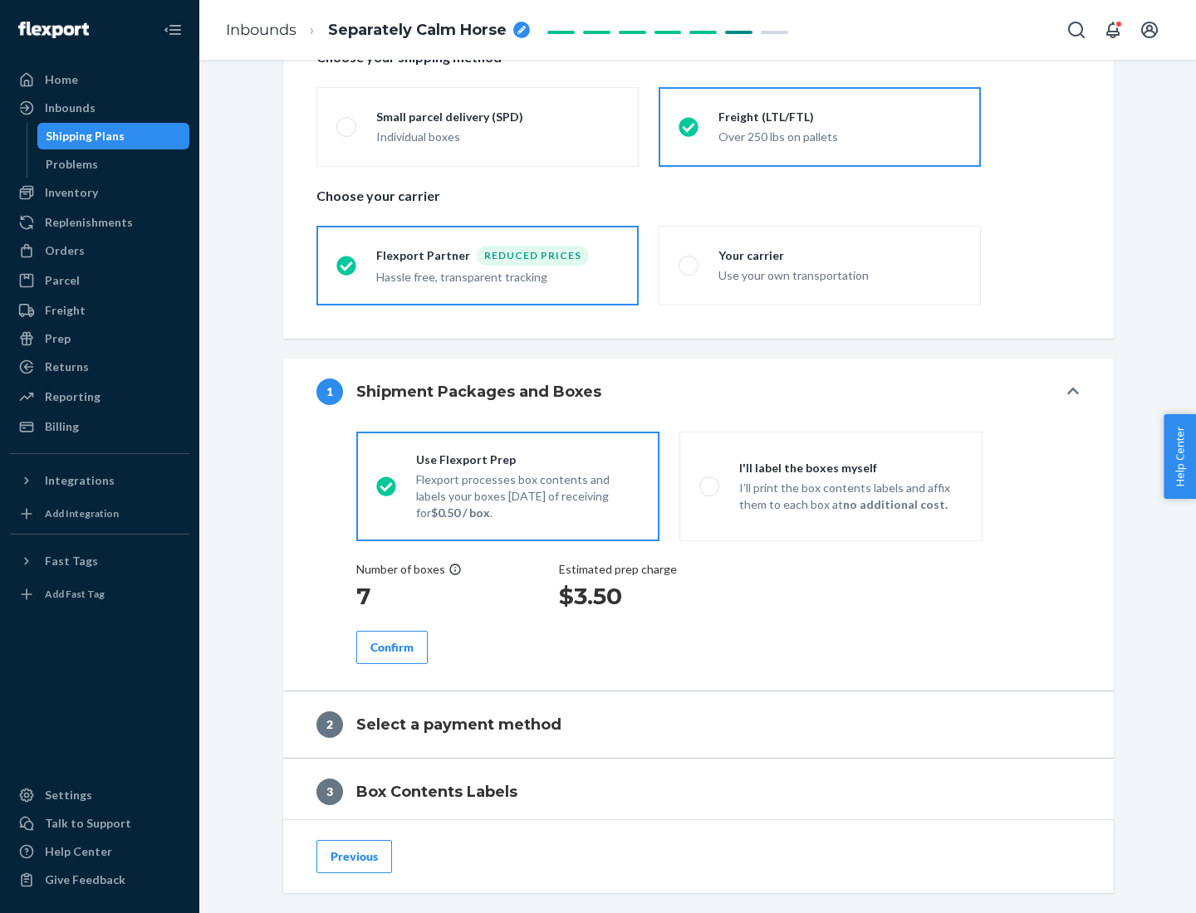
click at [830, 486] on p "I’ll print the box contents labels and affix them to each box at no additional …" at bounding box center [850, 496] width 223 height 33
click at [710, 486] on input "I'll label the boxes myself I’ll print the box contents labels and affix them t…" at bounding box center [704, 486] width 11 height 11
radio input "true"
radio input "false"
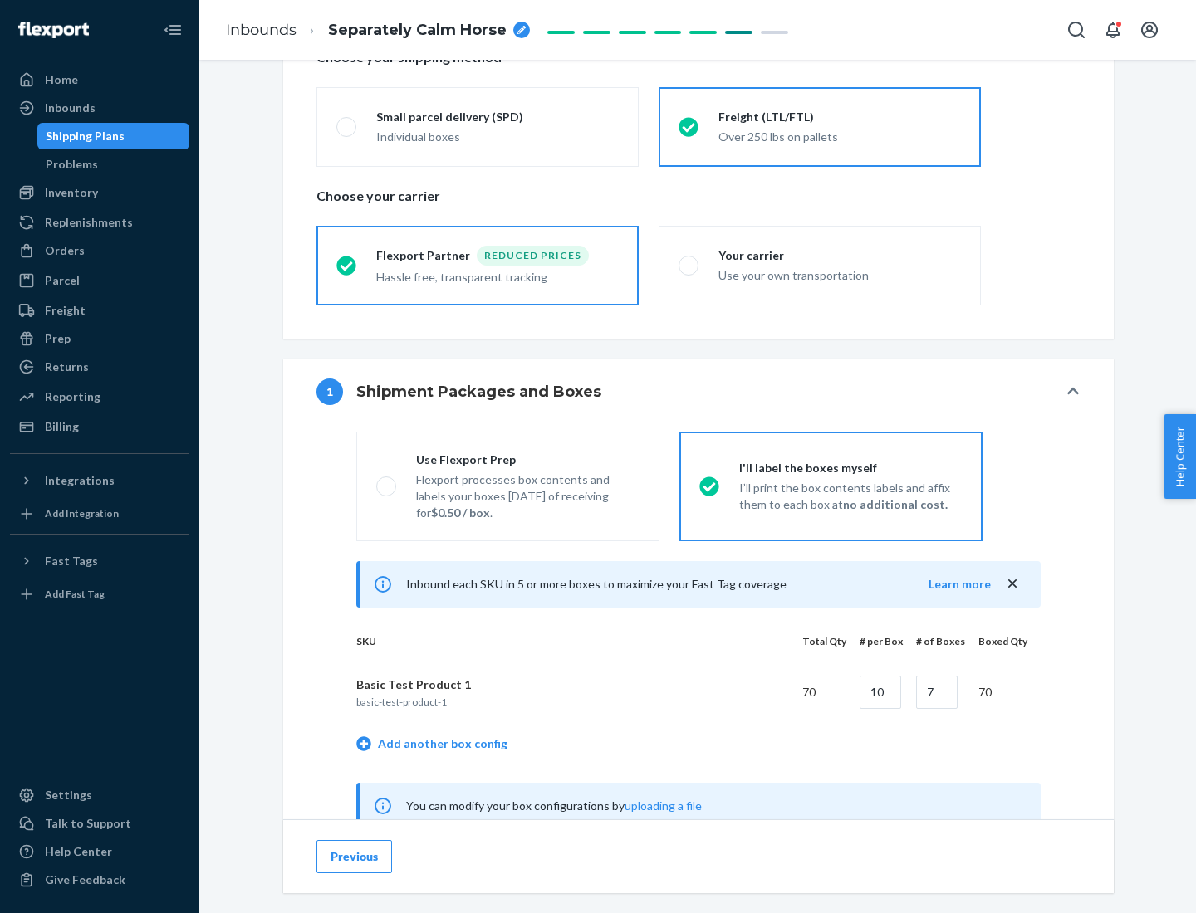
scroll to position [519, 0]
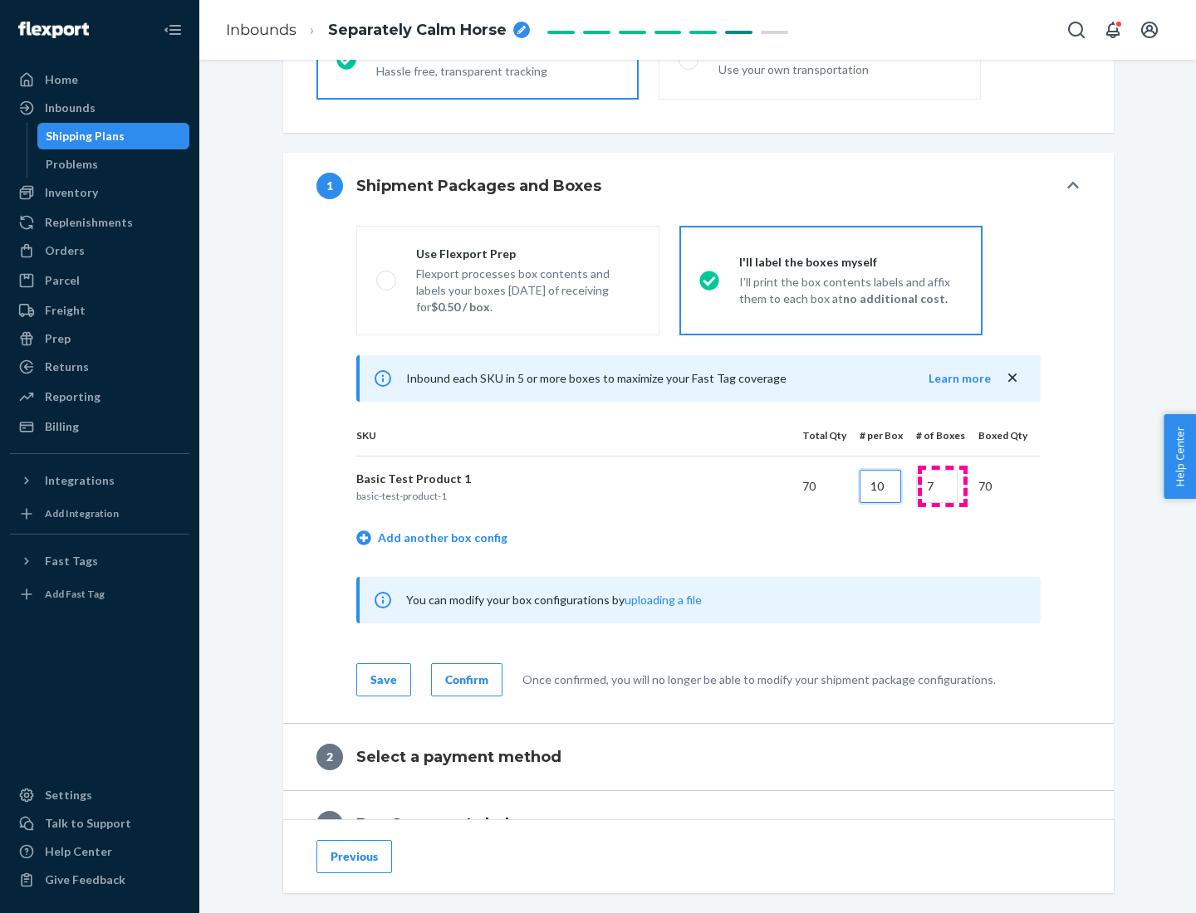
type input "10"
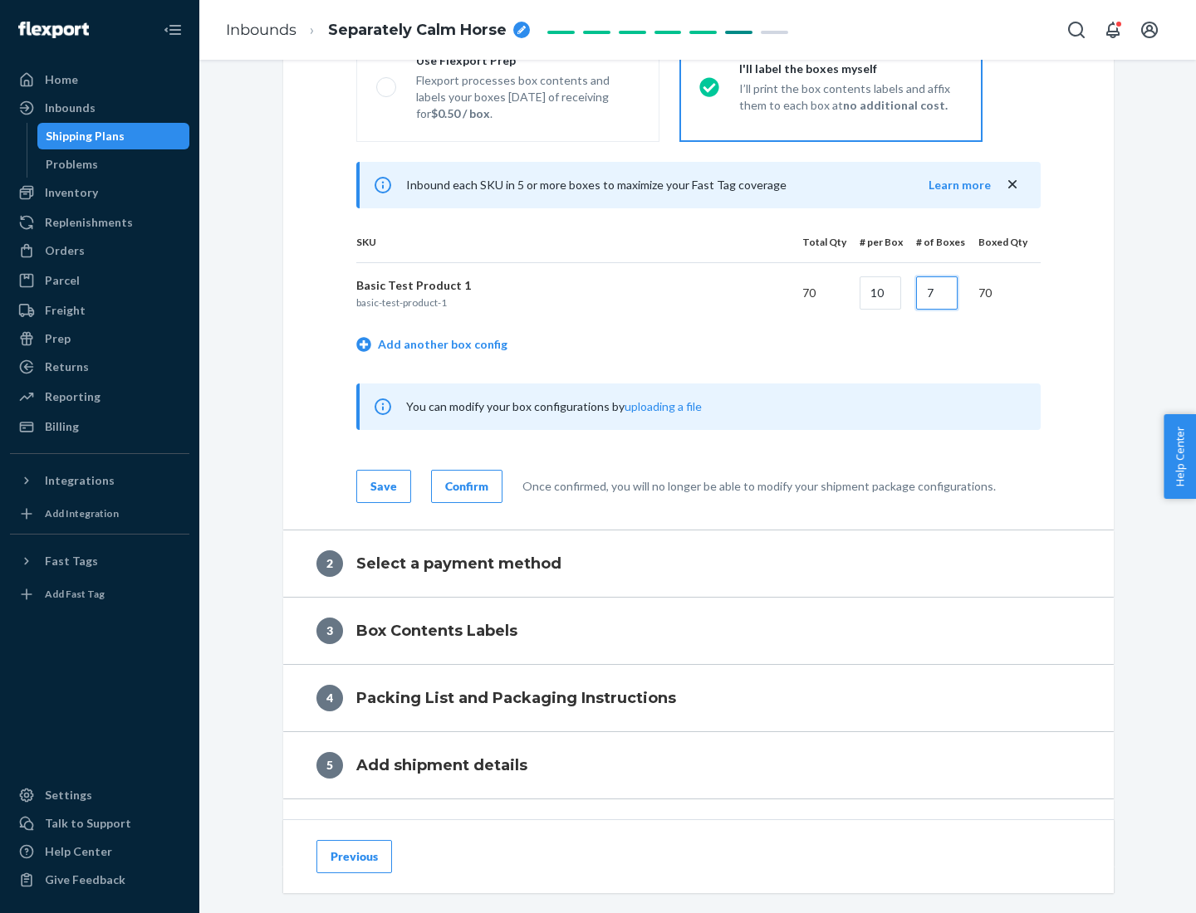
type input "7"
click at [464, 486] on div "Confirm" at bounding box center [466, 486] width 43 height 17
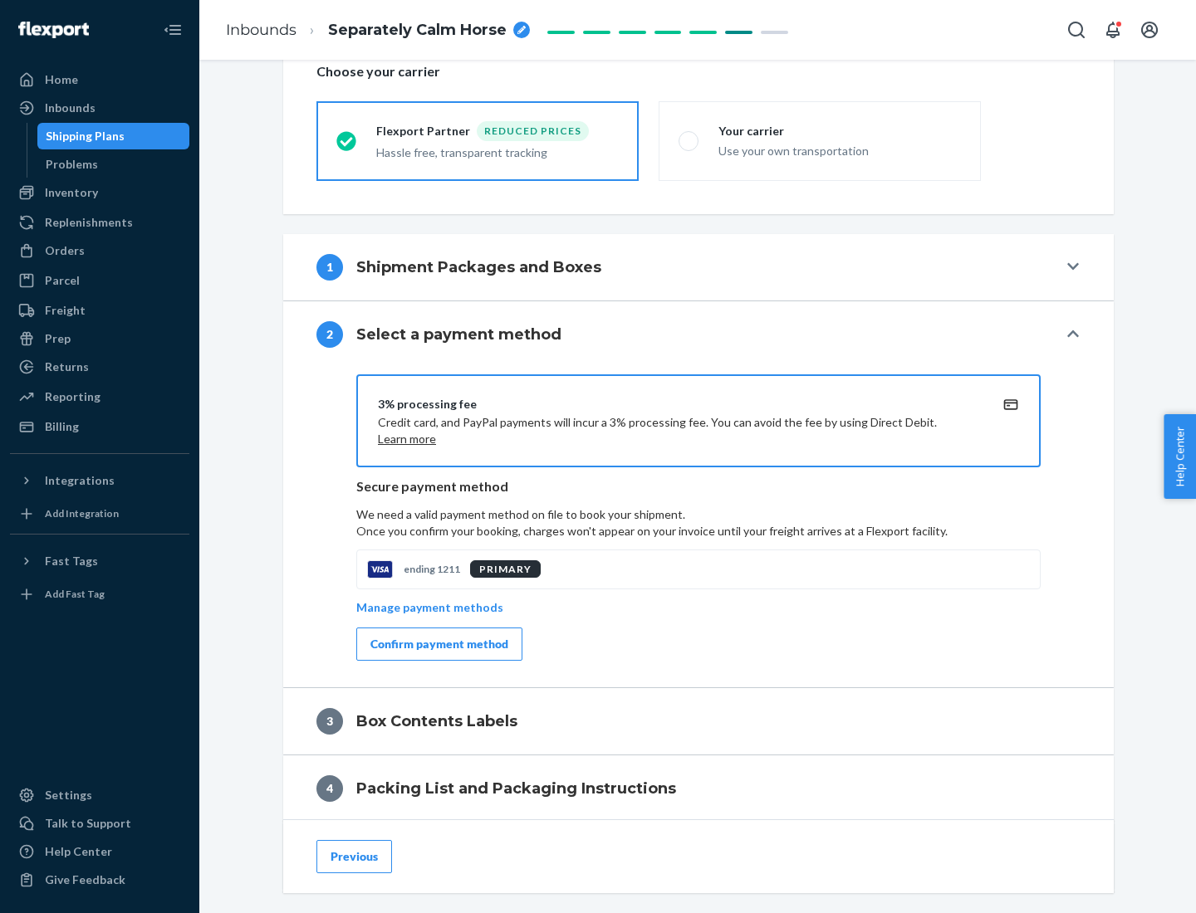
scroll to position [595, 0]
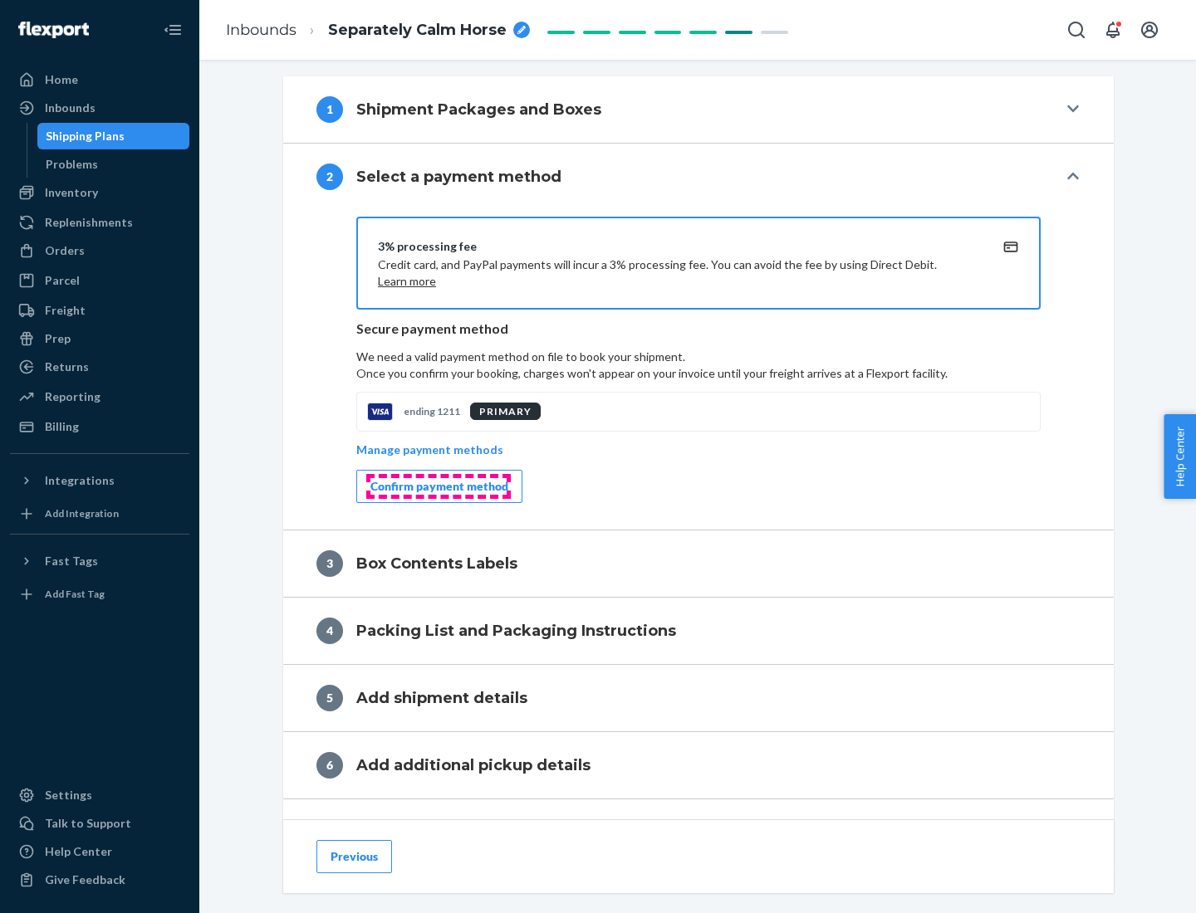
click at [438, 487] on div "Confirm payment method" at bounding box center [439, 486] width 138 height 17
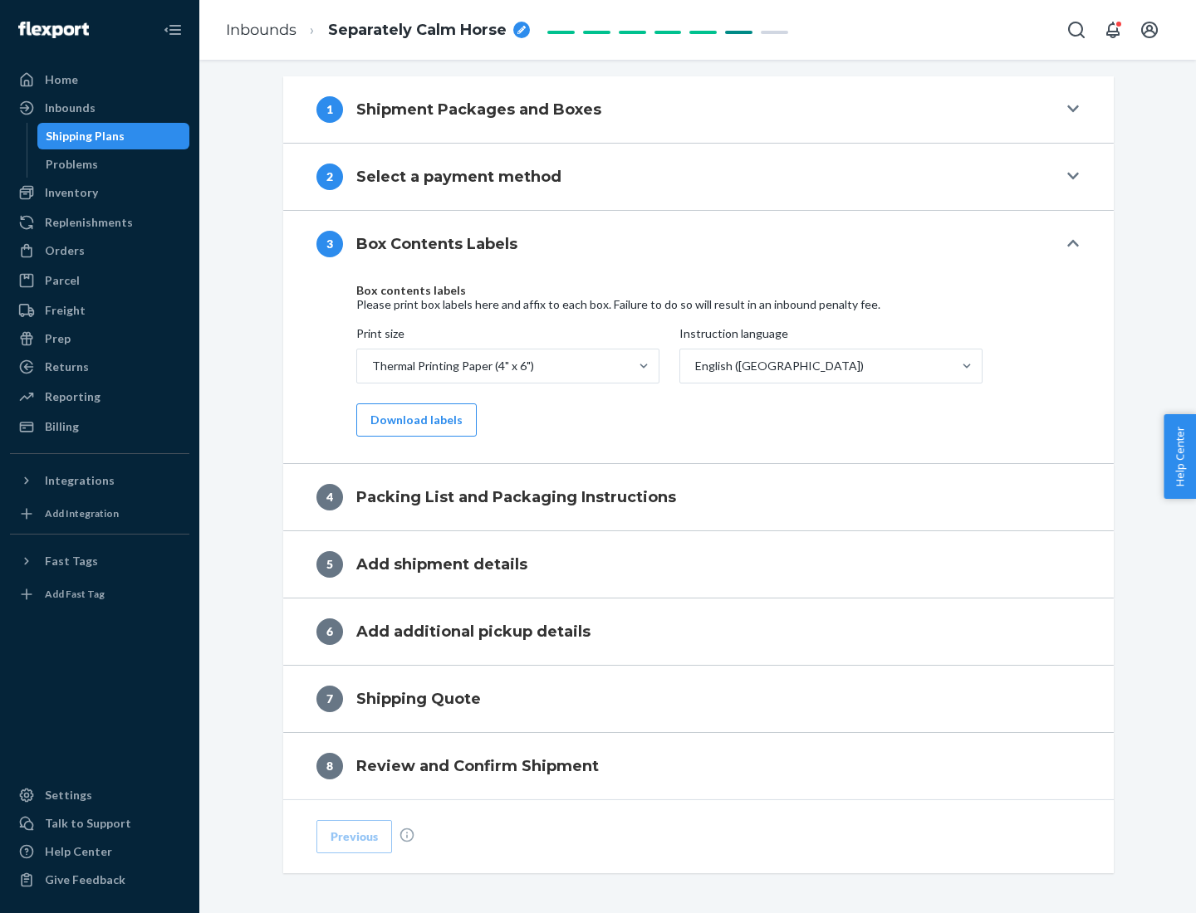
scroll to position [529, 0]
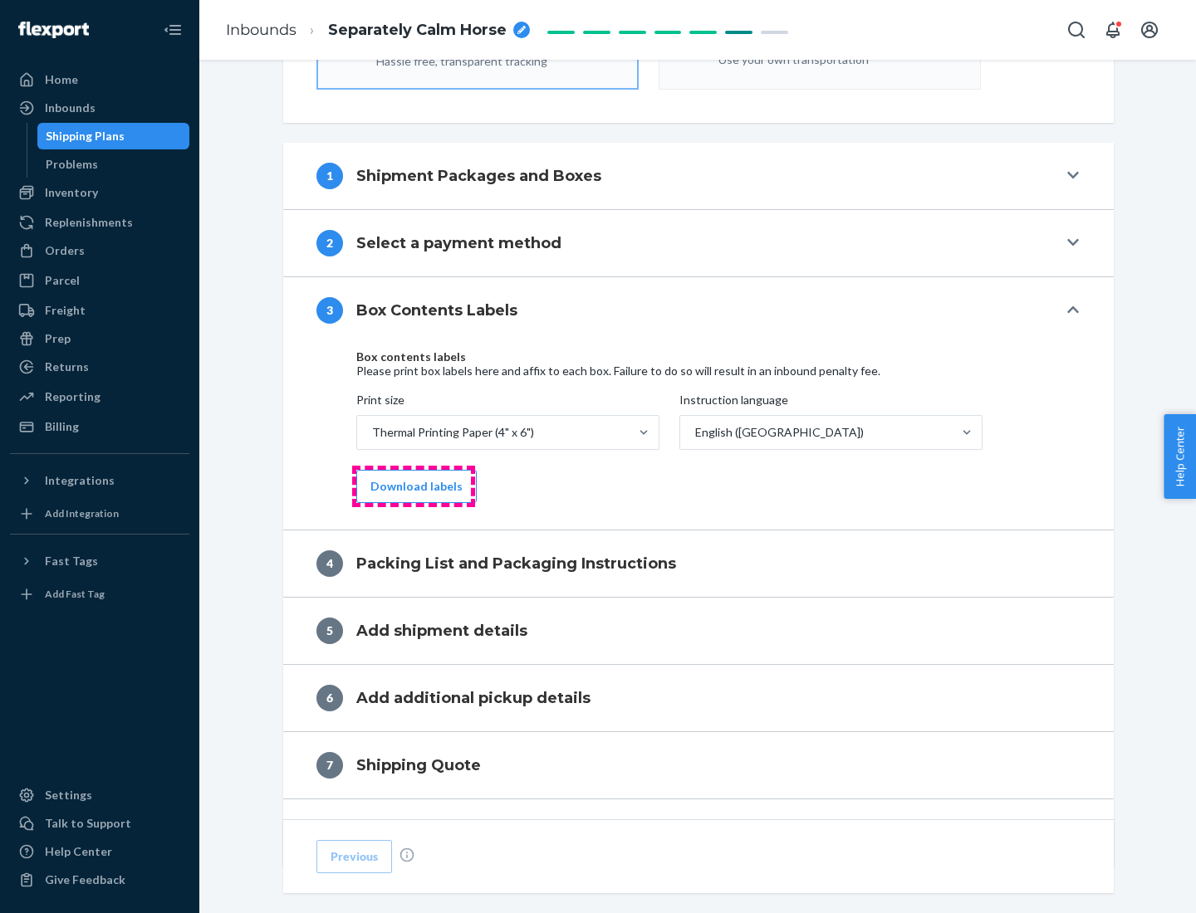
click at [413, 487] on button "Download labels" at bounding box center [416, 486] width 120 height 33
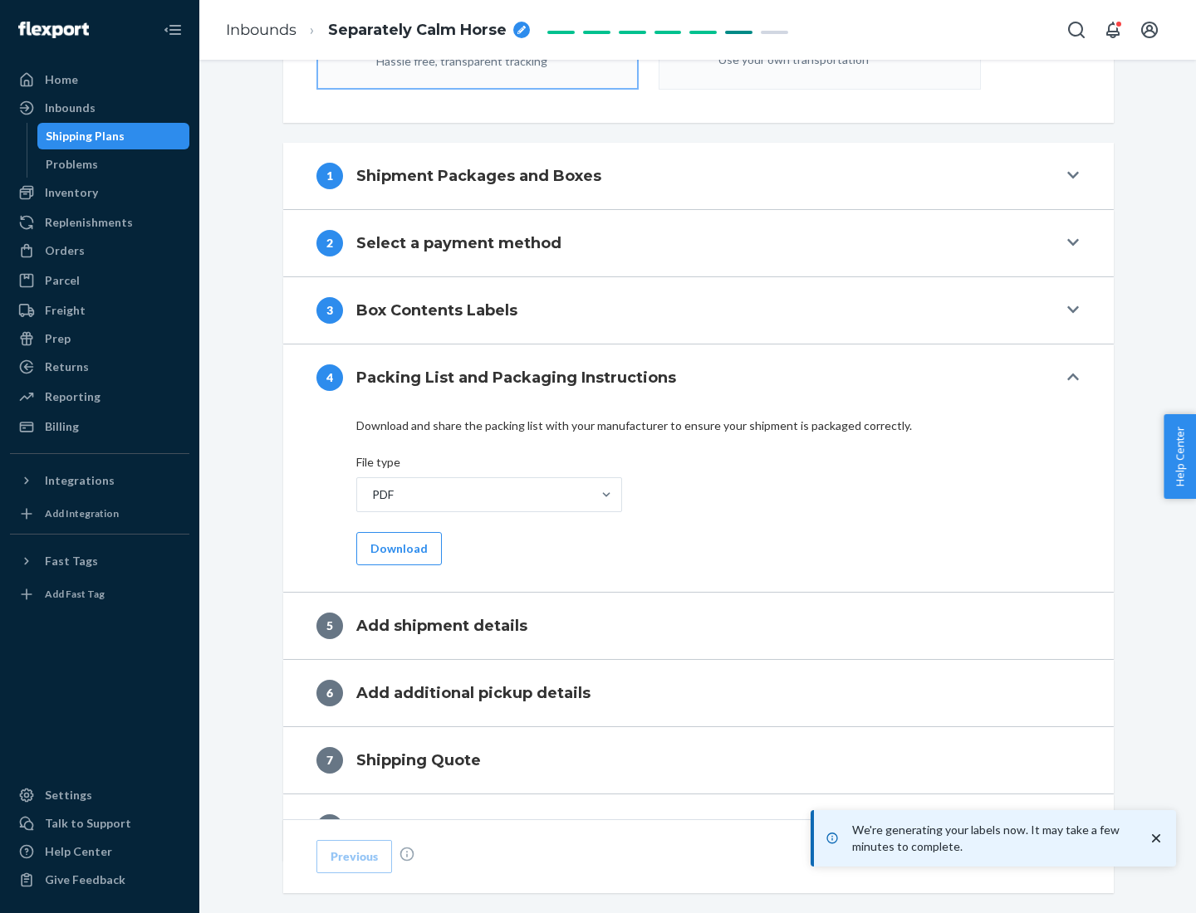
scroll to position [591, 0]
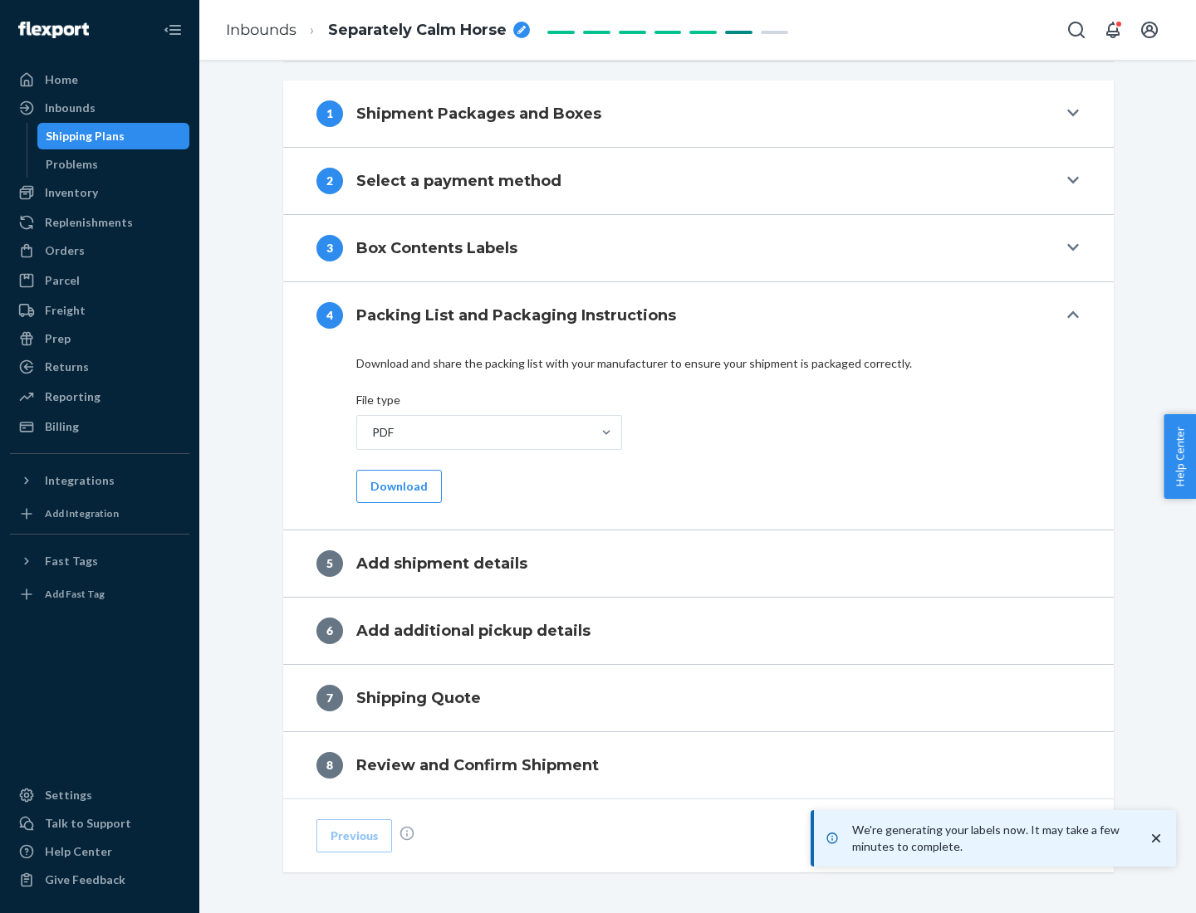
click at [397, 486] on button "Download" at bounding box center [399, 486] width 86 height 33
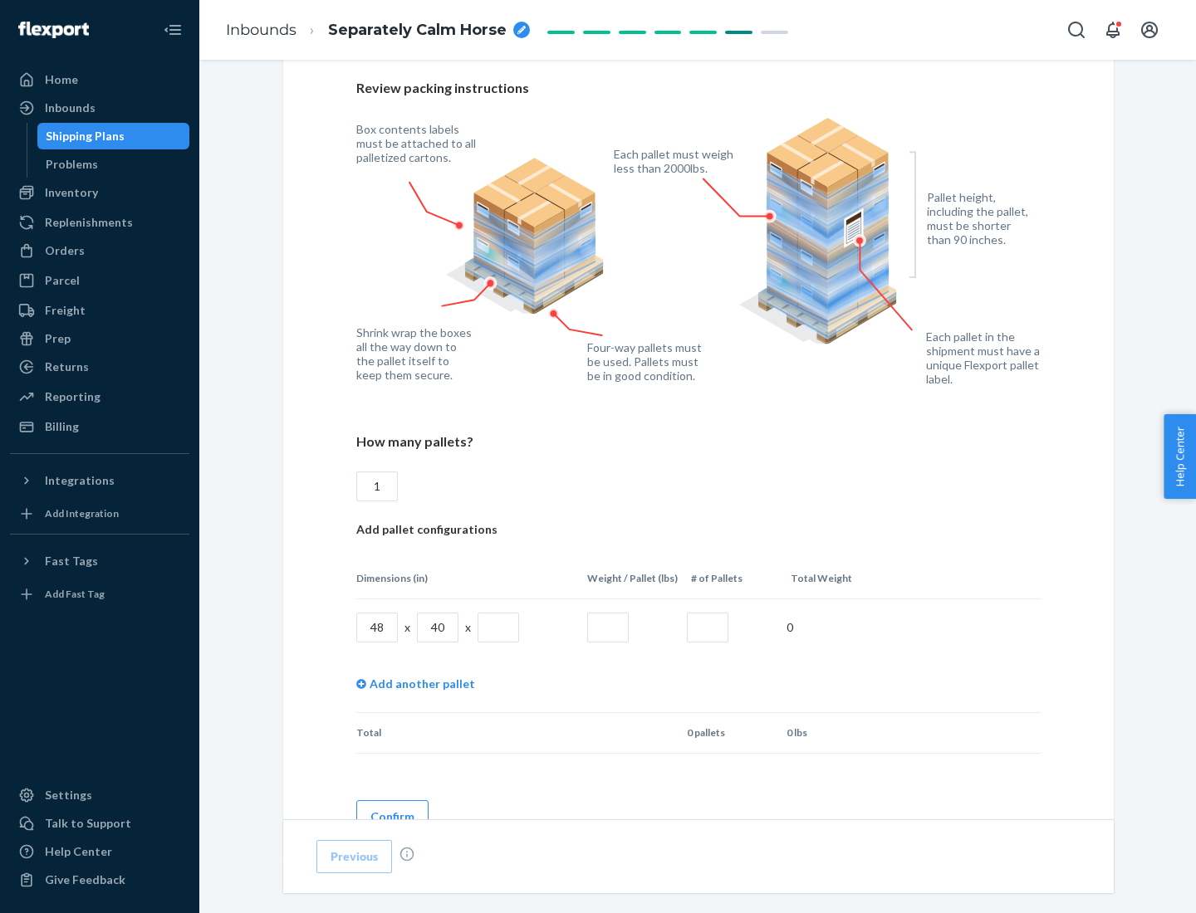
scroll to position [1207, 0]
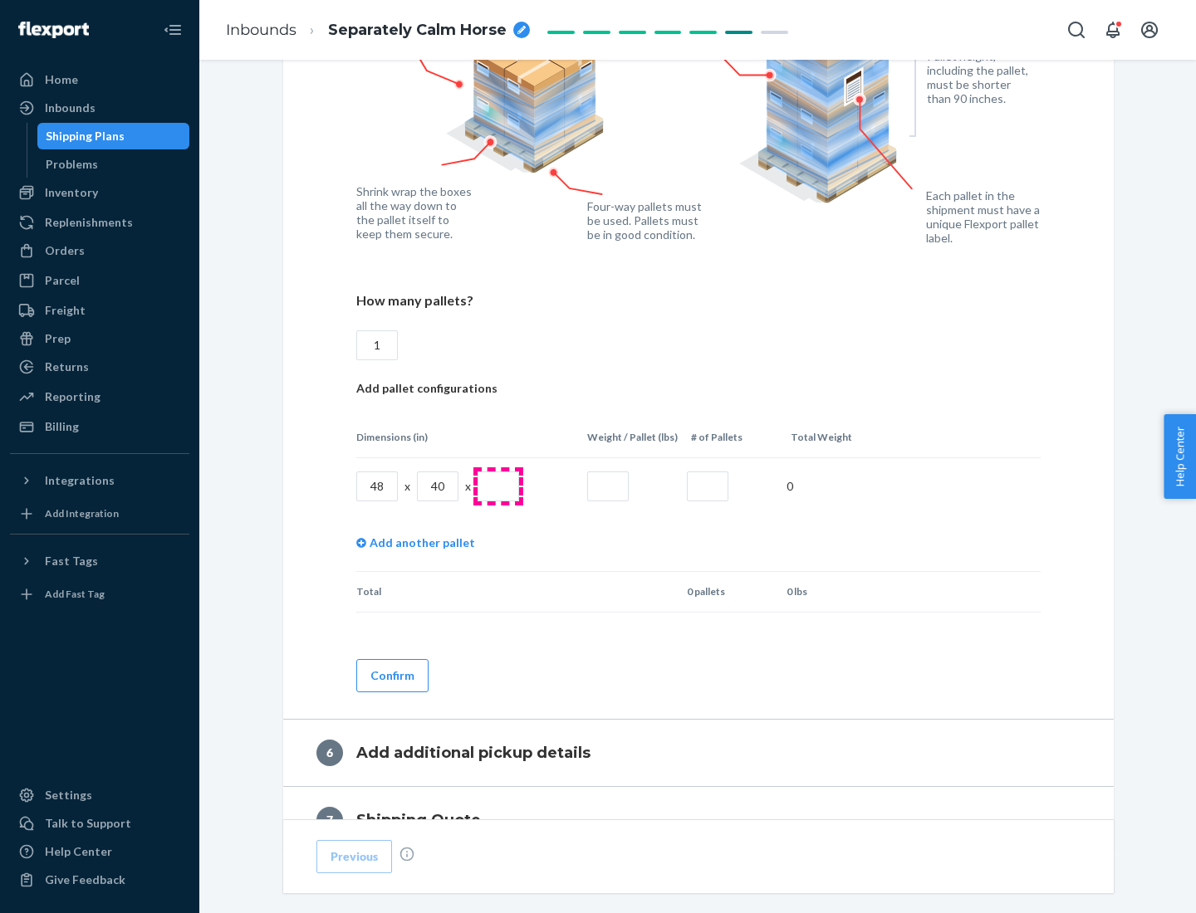
type input "1"
type input "40"
type input "200"
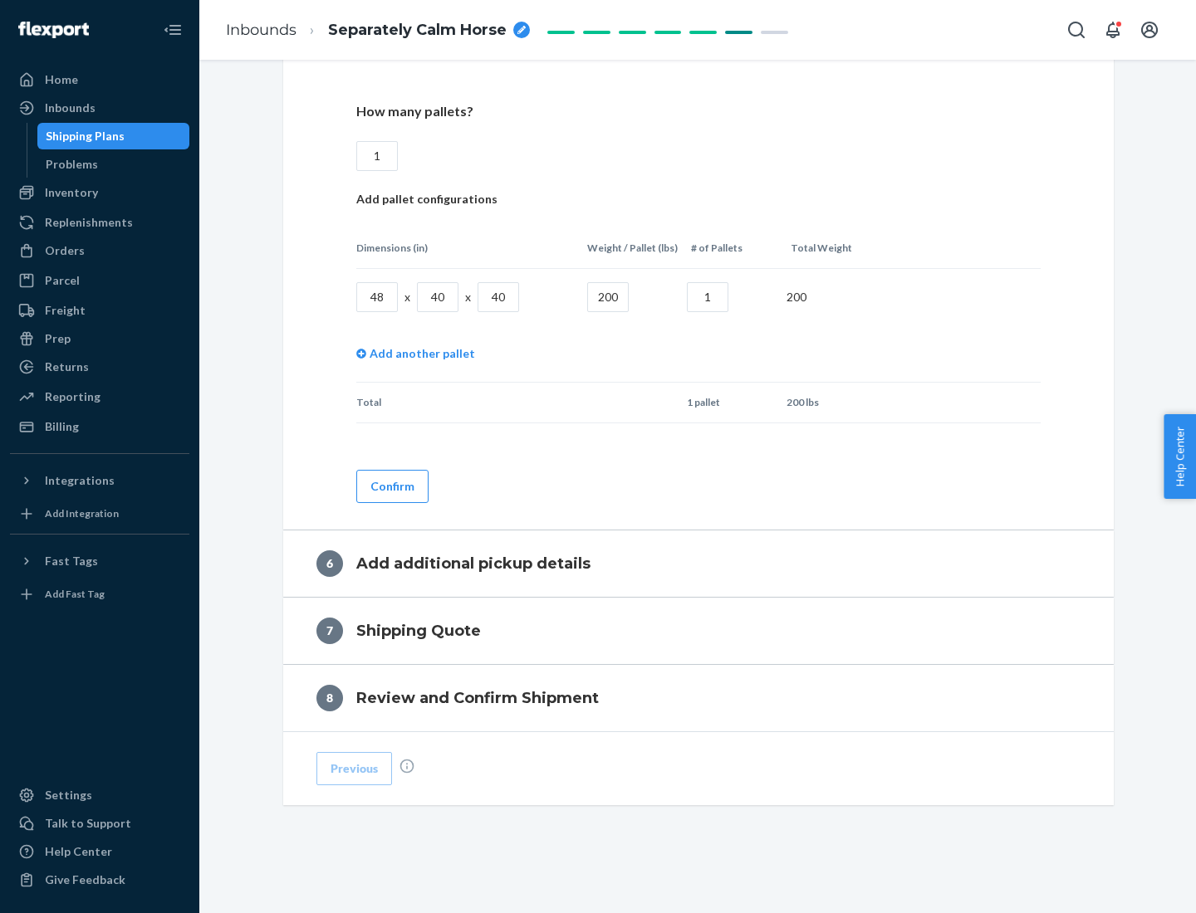
type input "1"
click at [391, 486] on button "Confirm" at bounding box center [392, 486] width 72 height 33
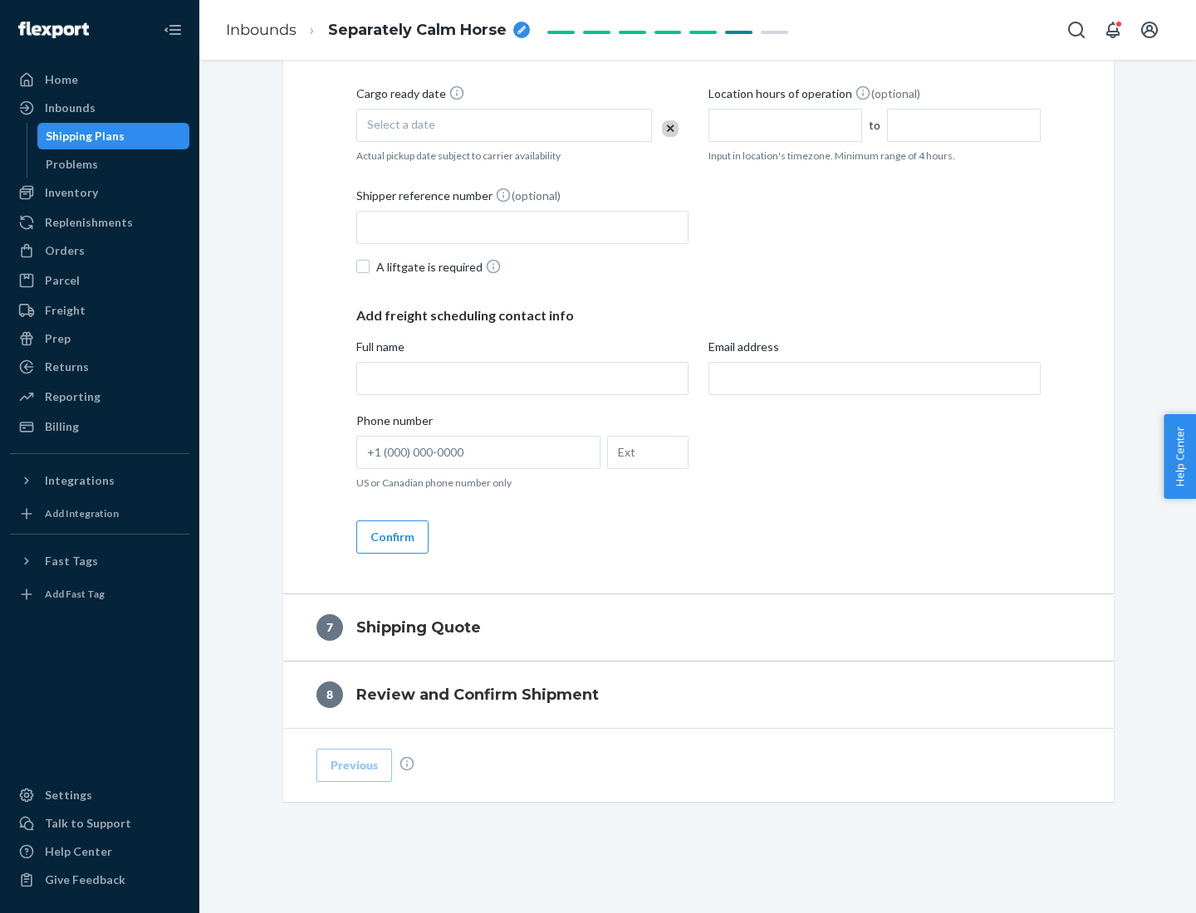
scroll to position [635, 0]
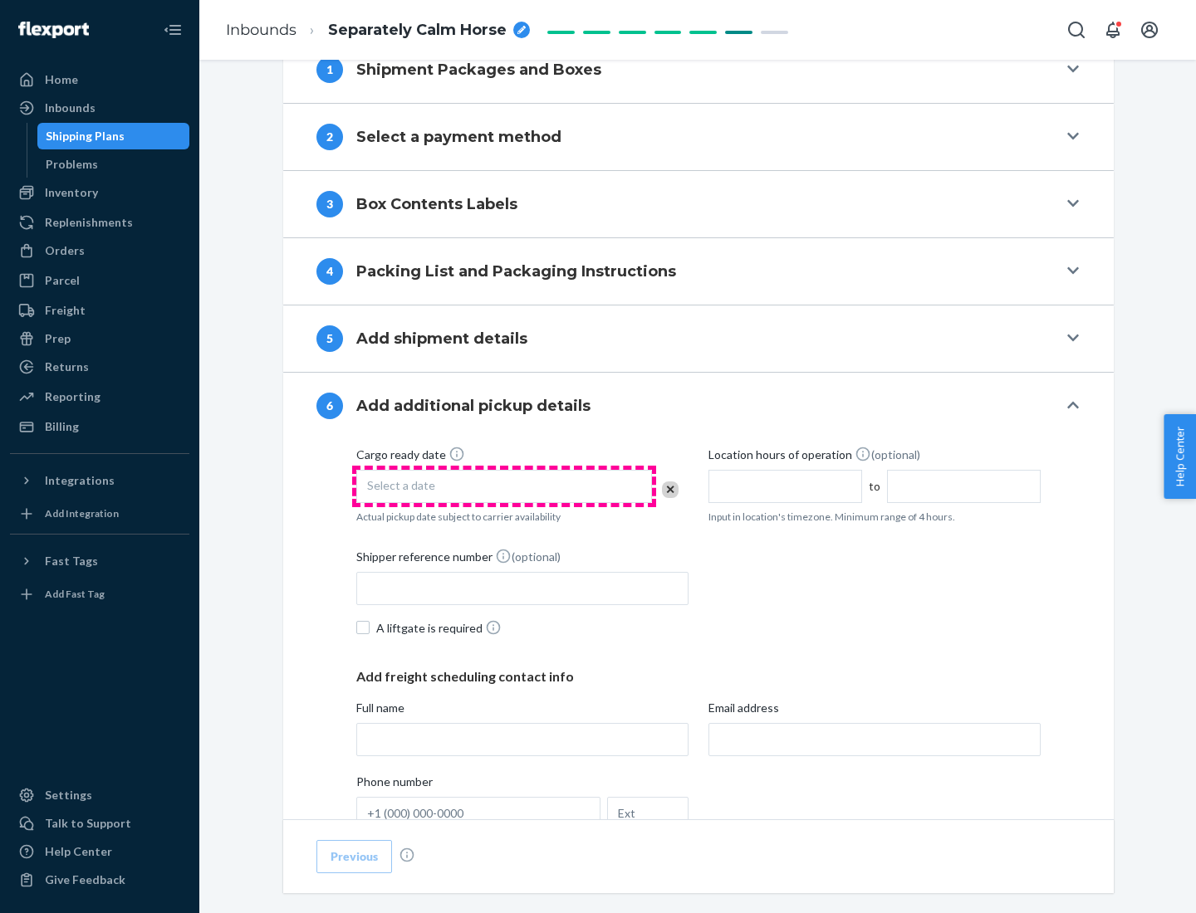
click at [504, 486] on div "Select a date" at bounding box center [504, 486] width 296 height 33
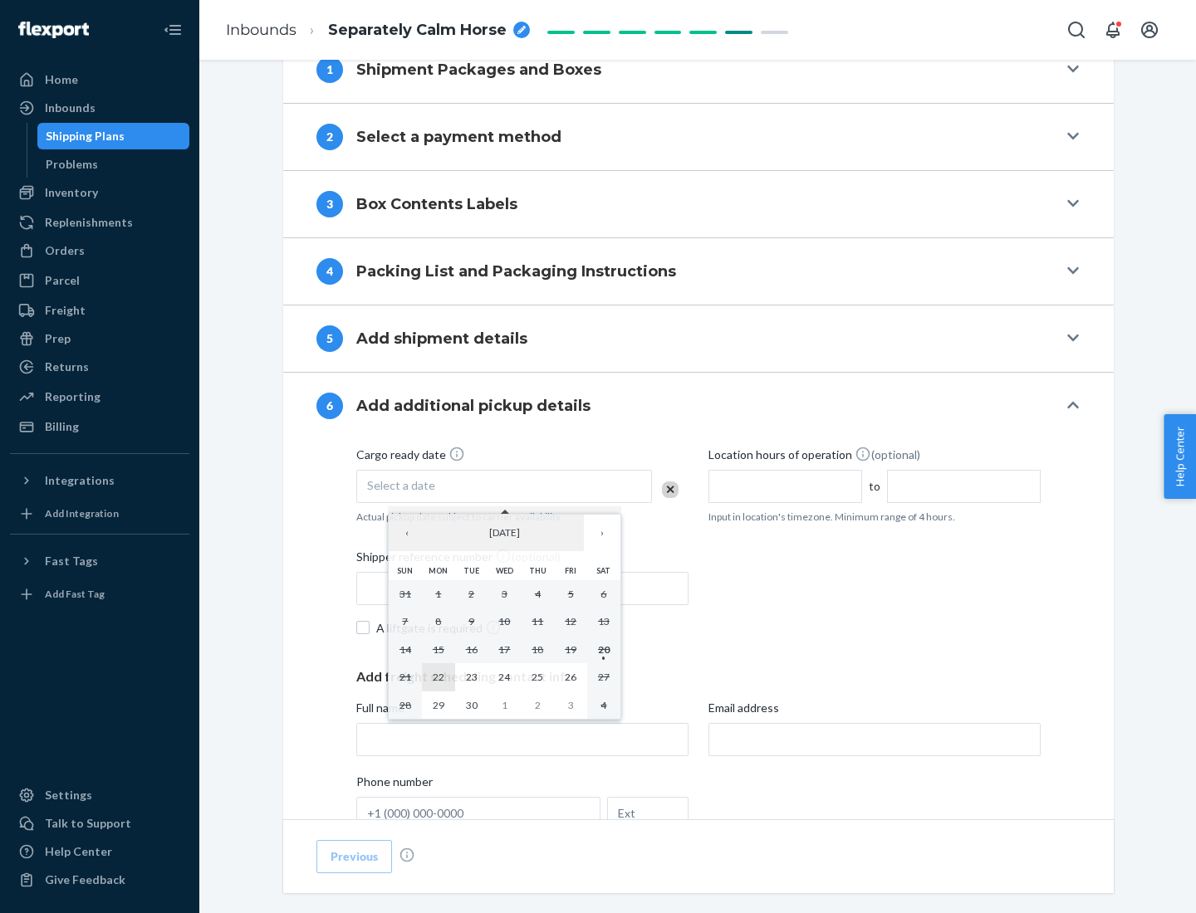
click at [438, 677] on abbr "22" at bounding box center [439, 677] width 12 height 12
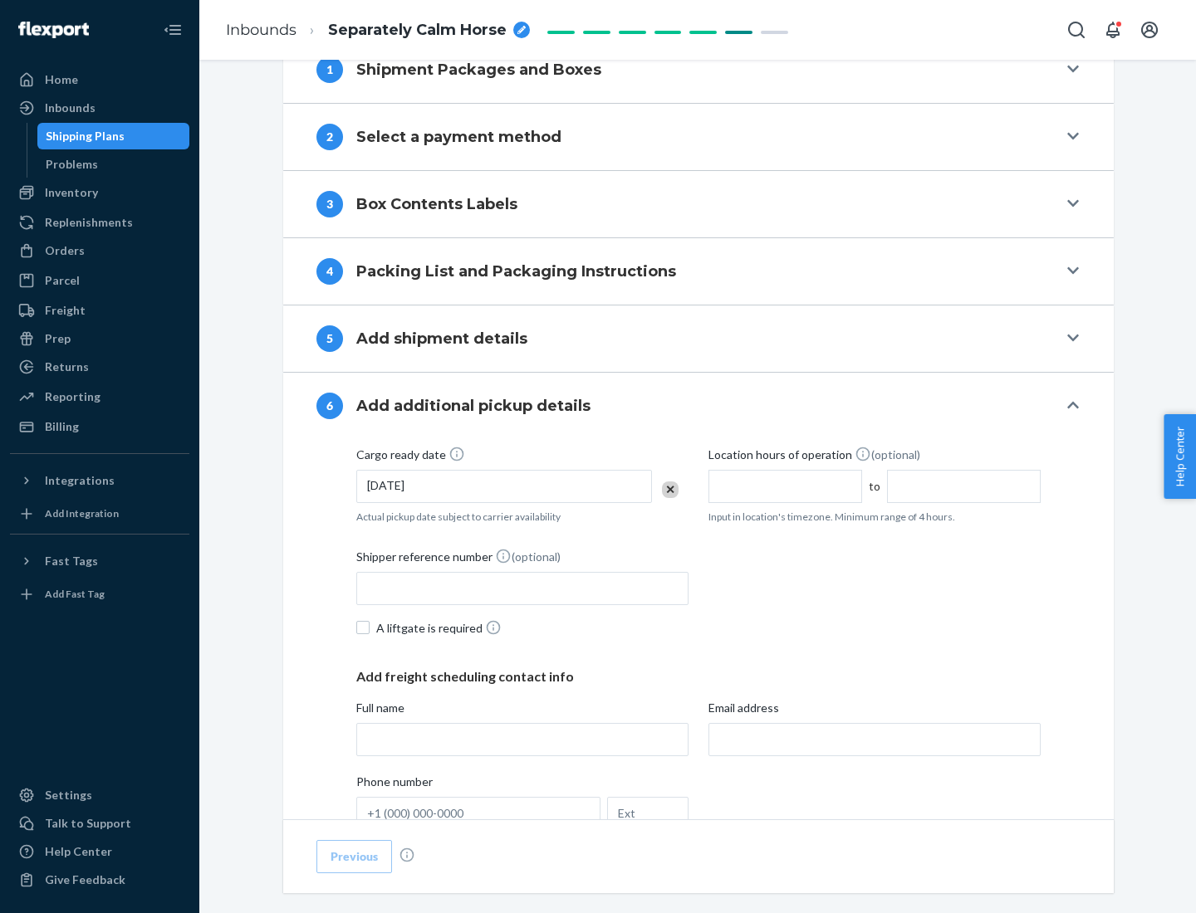
scroll to position [889, 0]
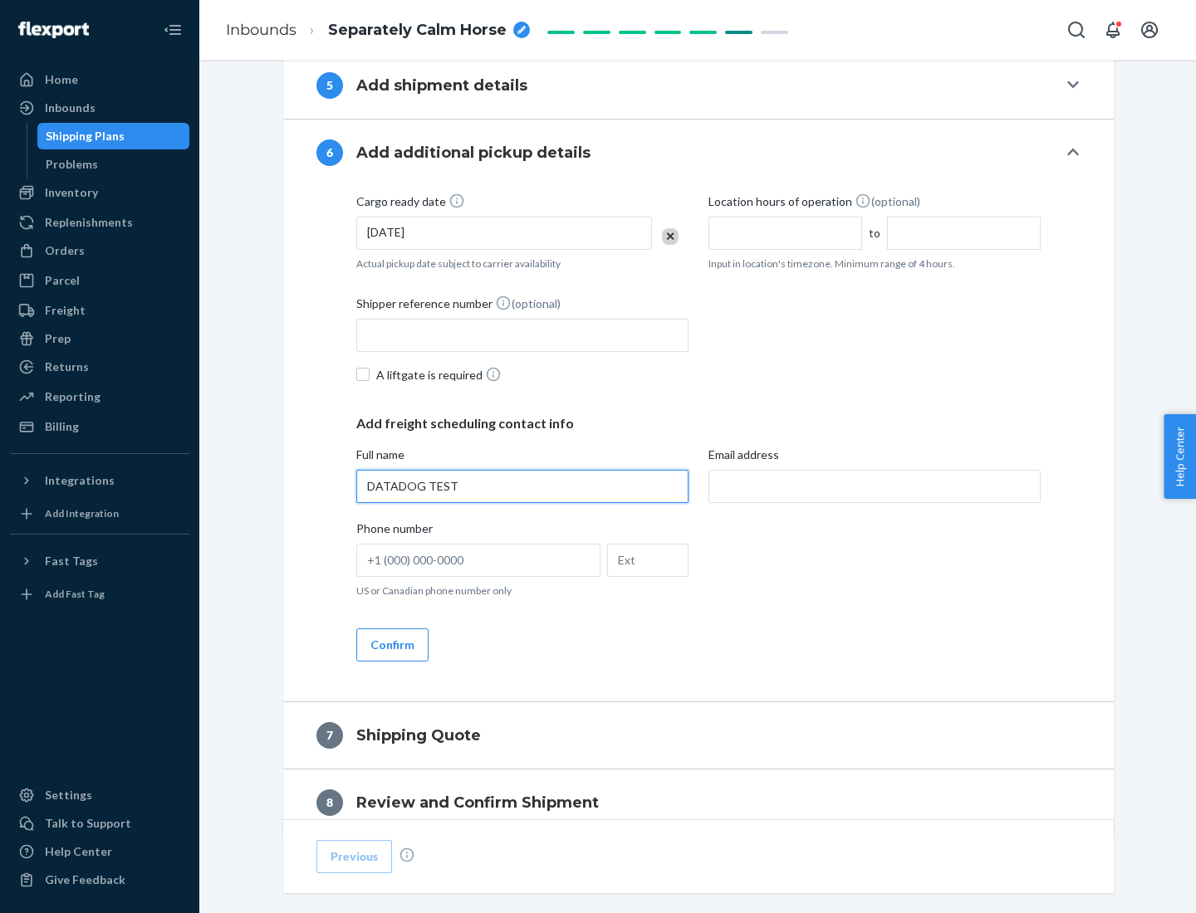
type input "DATADOG TEST"
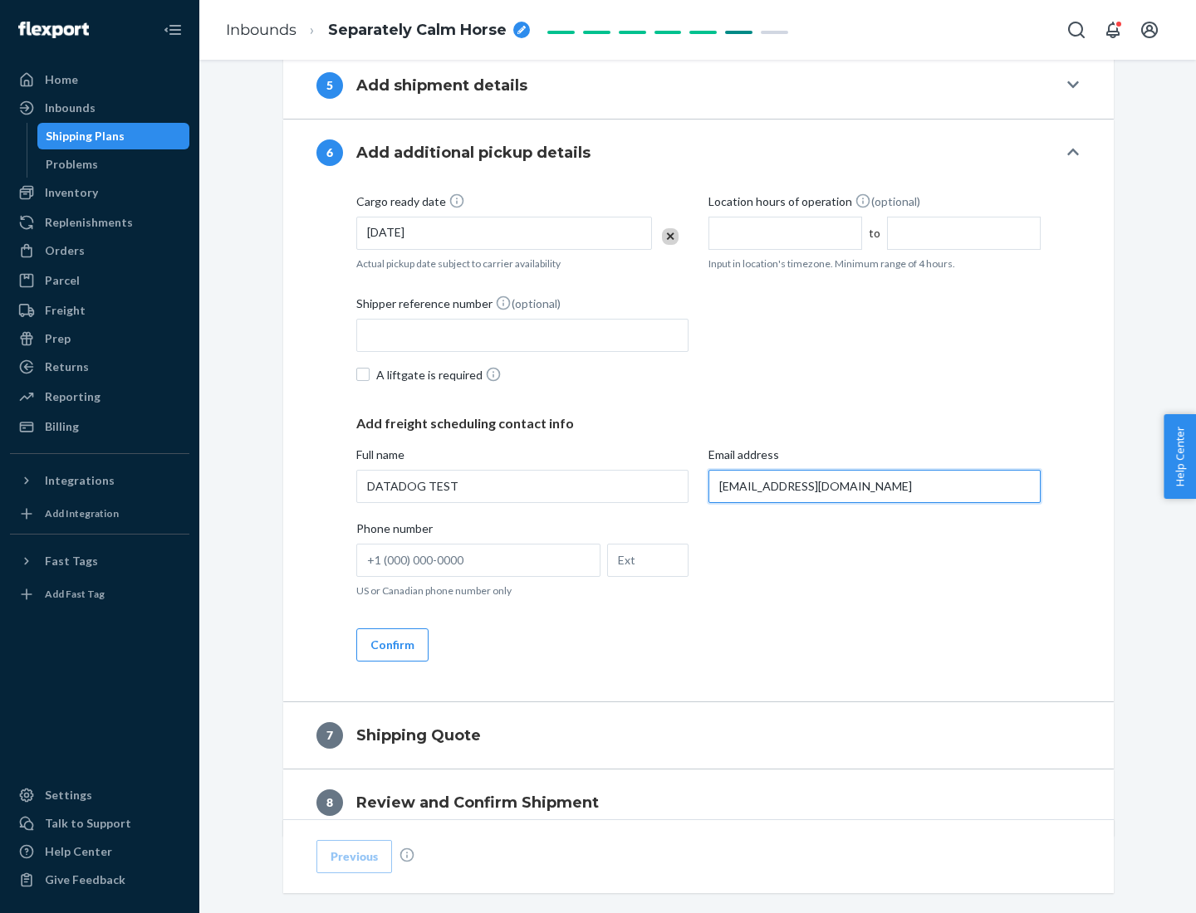
scroll to position [962, 0]
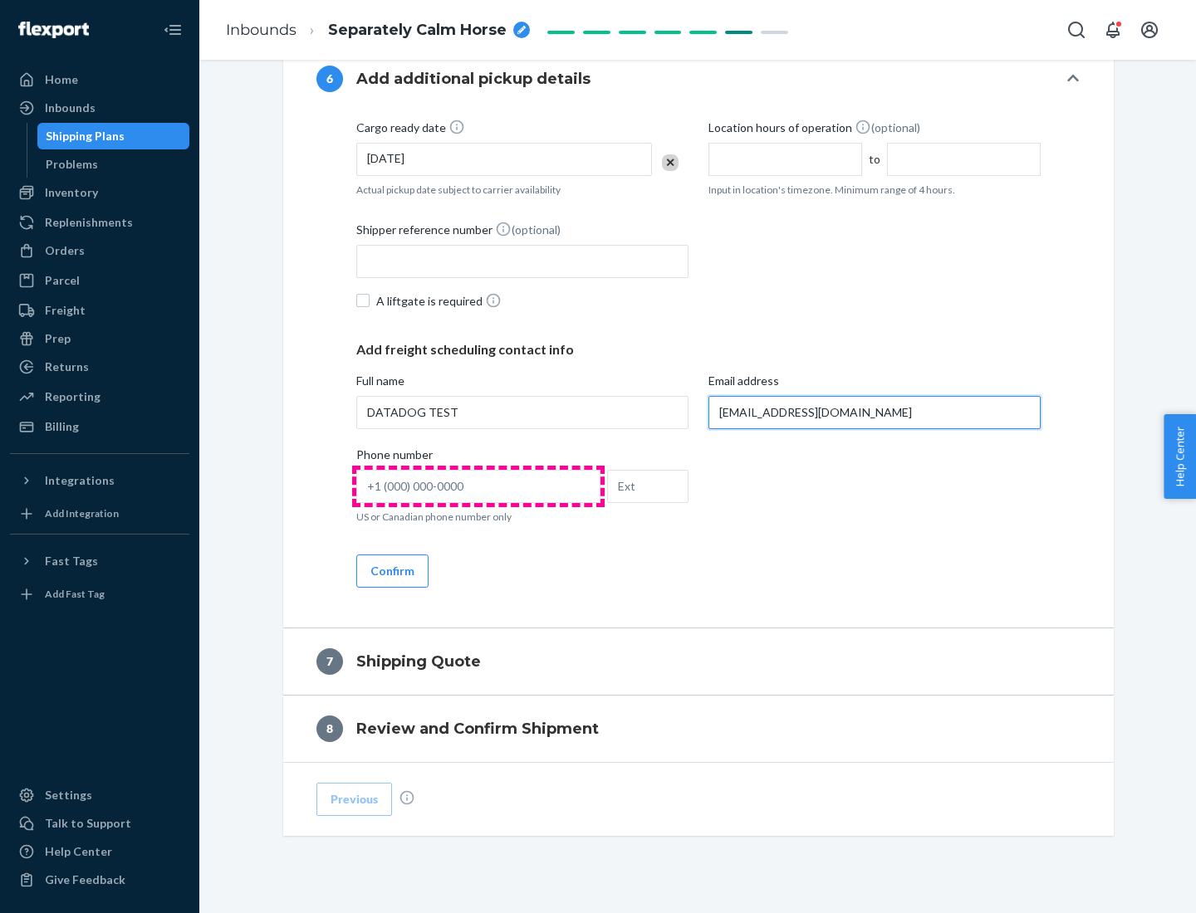
type input "[EMAIL_ADDRESS][DOMAIN_NAME]"
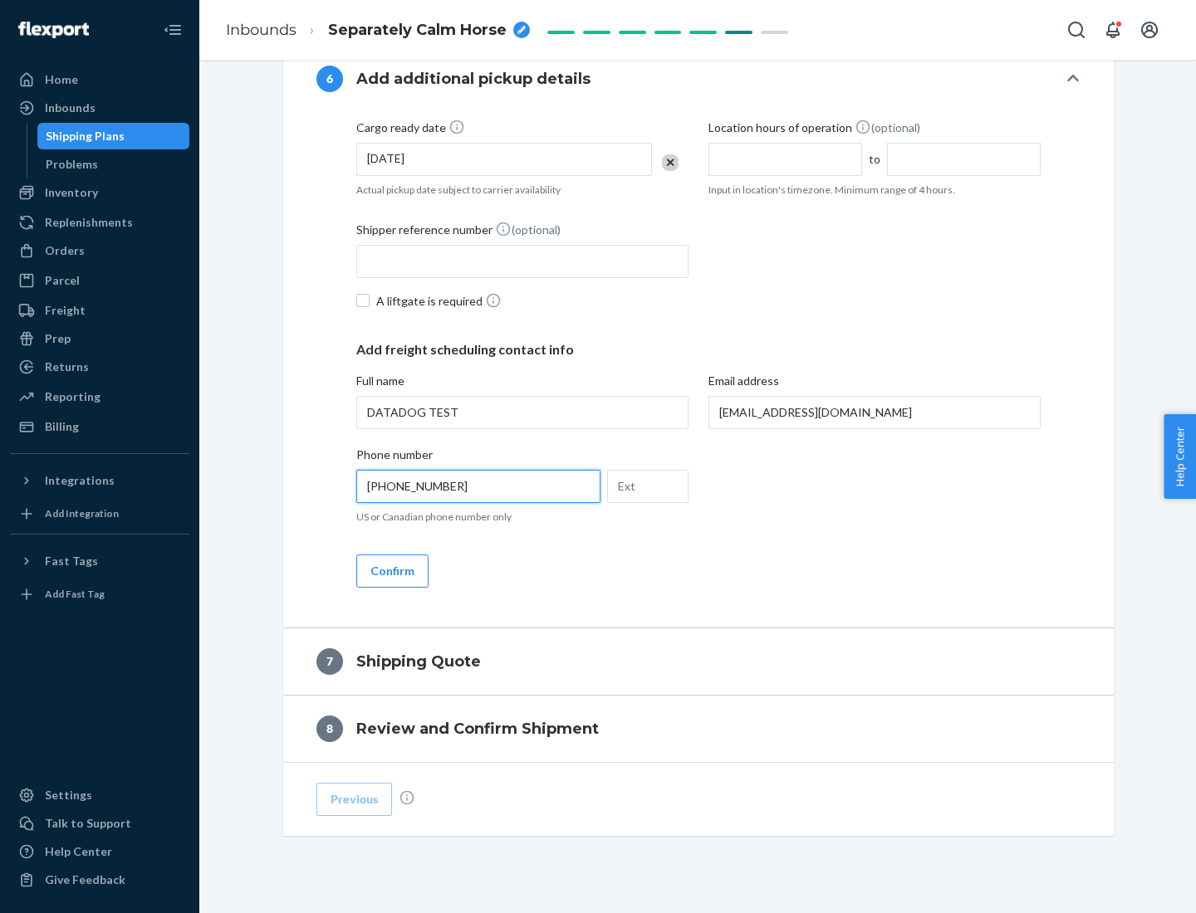
scroll to position [997, 0]
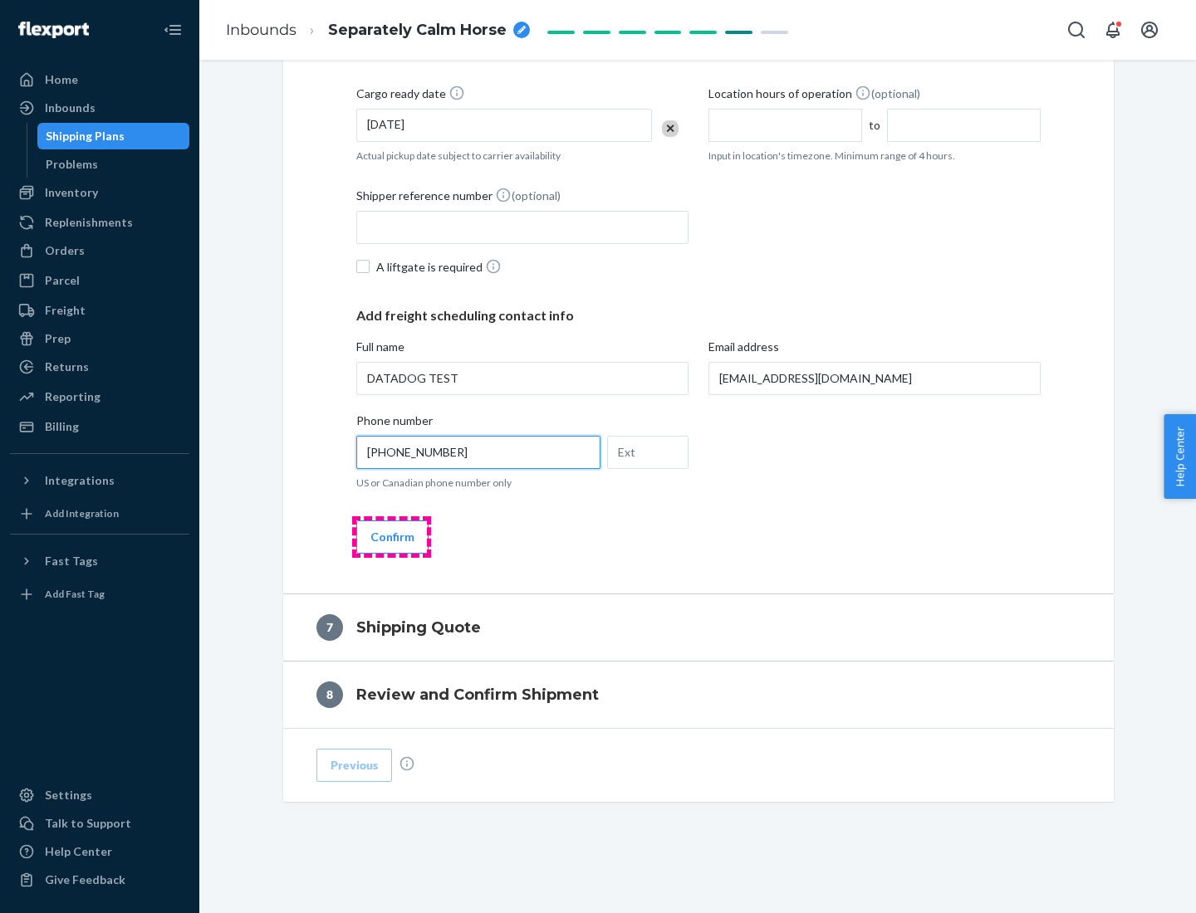
type input "[PHONE_NUMBER]"
click at [391, 536] on button "Confirm" at bounding box center [392, 537] width 72 height 33
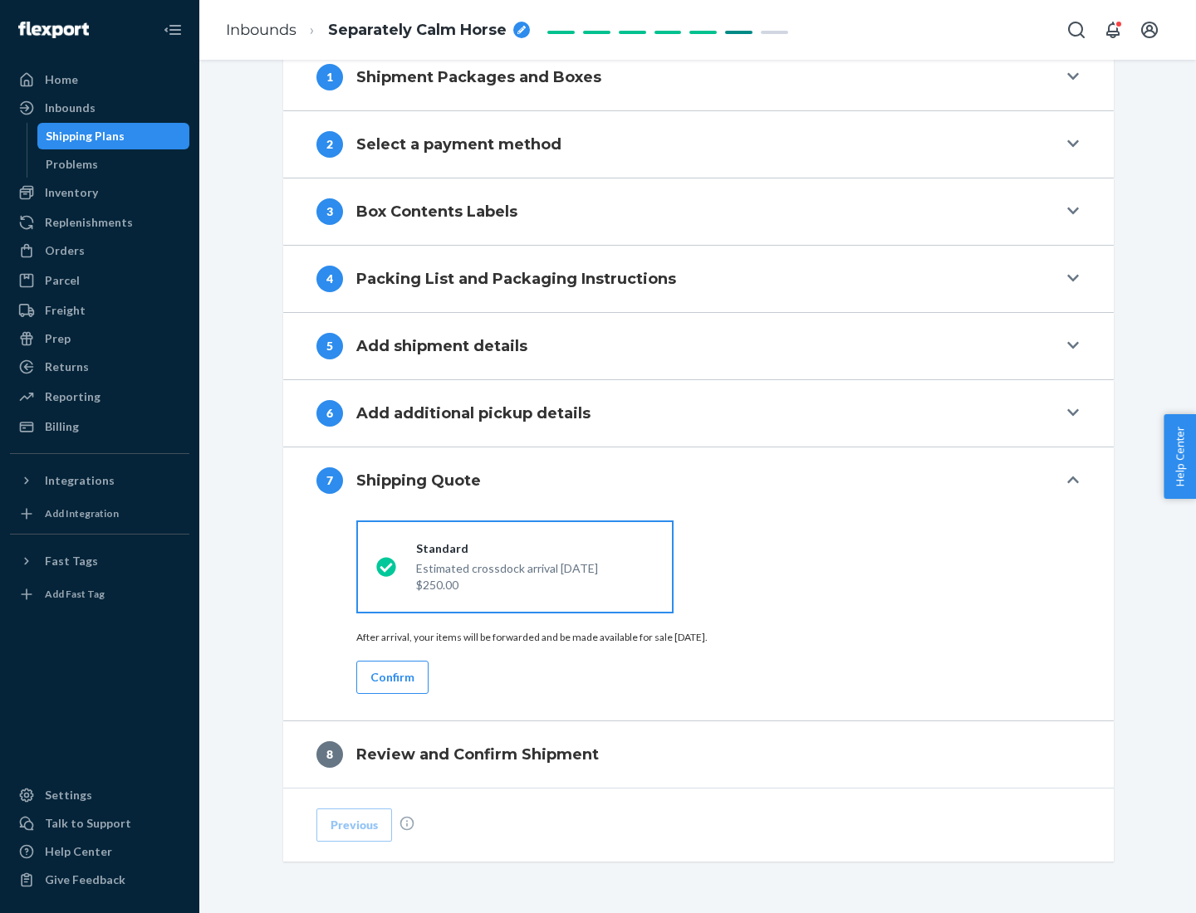
scroll to position [688, 0]
